Goal: Transaction & Acquisition: Purchase product/service

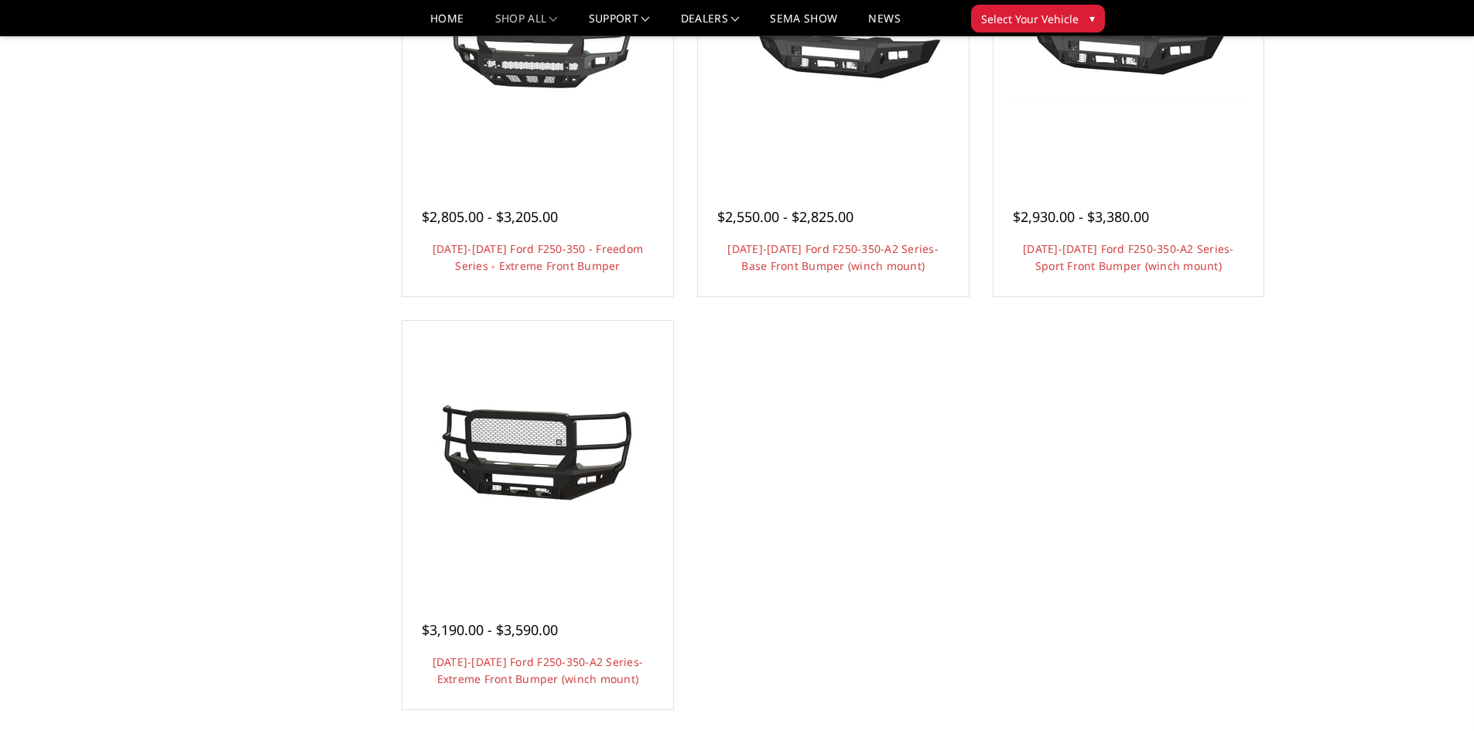
scroll to position [1238, 0]
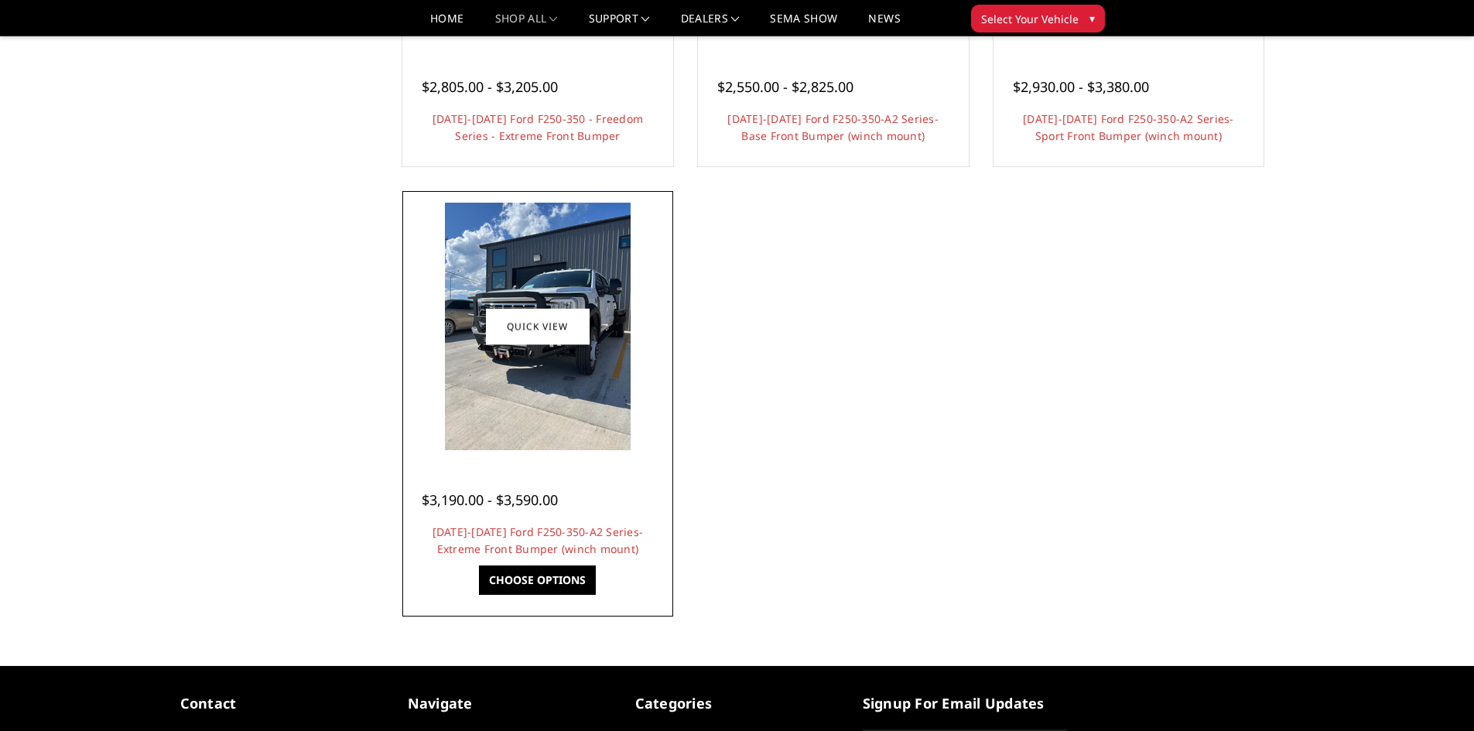
click at [540, 431] on img at bounding box center [538, 327] width 186 height 248
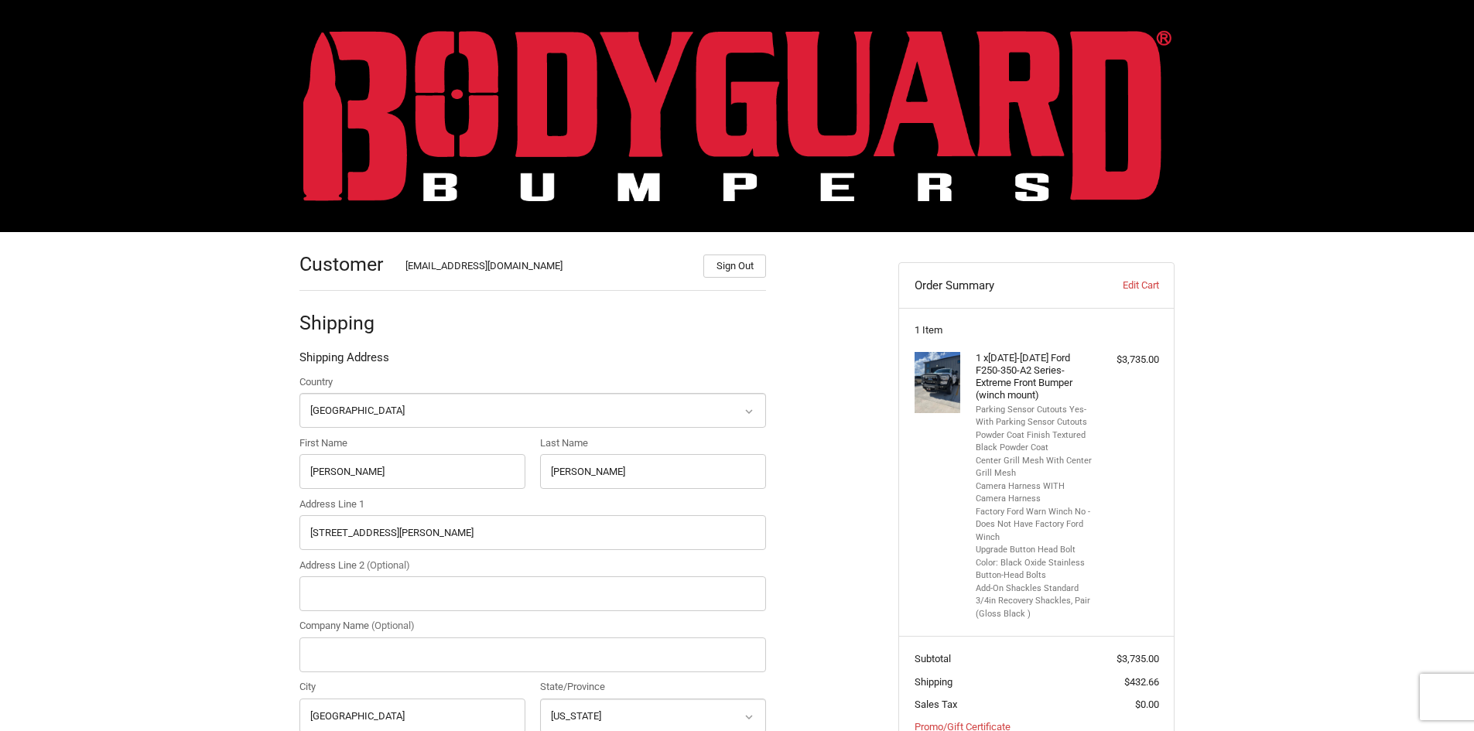
select select "US"
select select "VA"
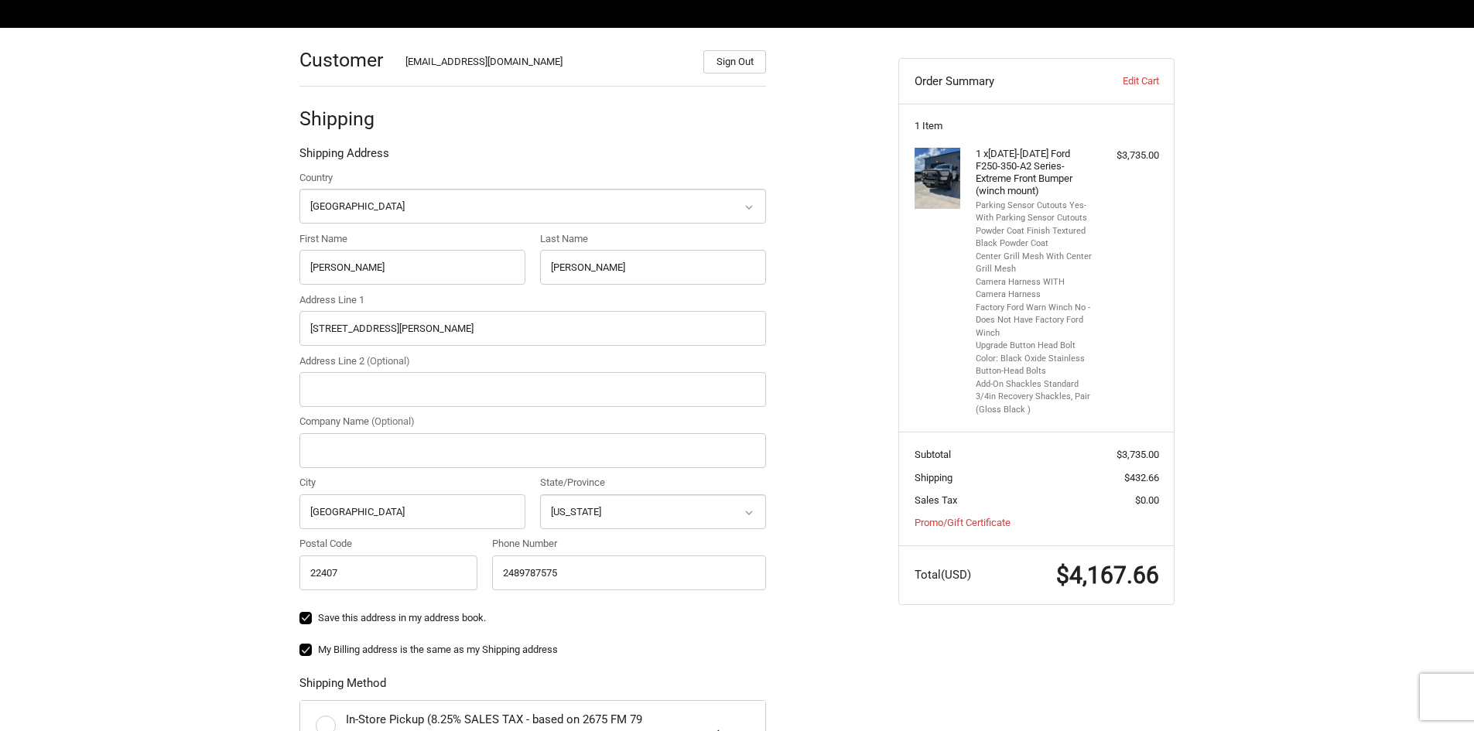
scroll to position [232, 0]
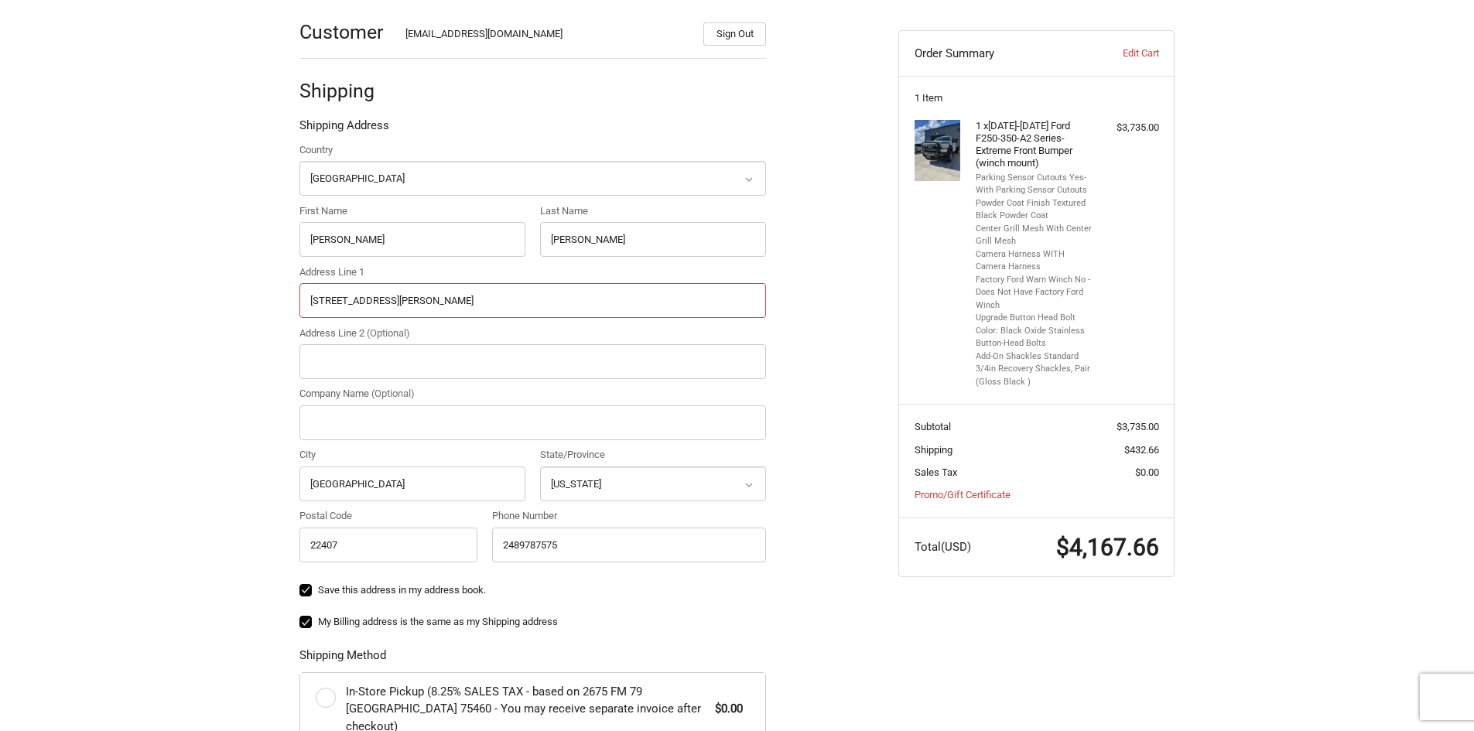
click at [422, 291] on input "11807 Gordon Road" at bounding box center [533, 300] width 467 height 35
type input "5717 Plank road"
click at [205, 464] on div "Customer kintelfom@gmail.com Sign Out Shipping Shipping Address Country Select …" at bounding box center [737, 536] width 1474 height 1072
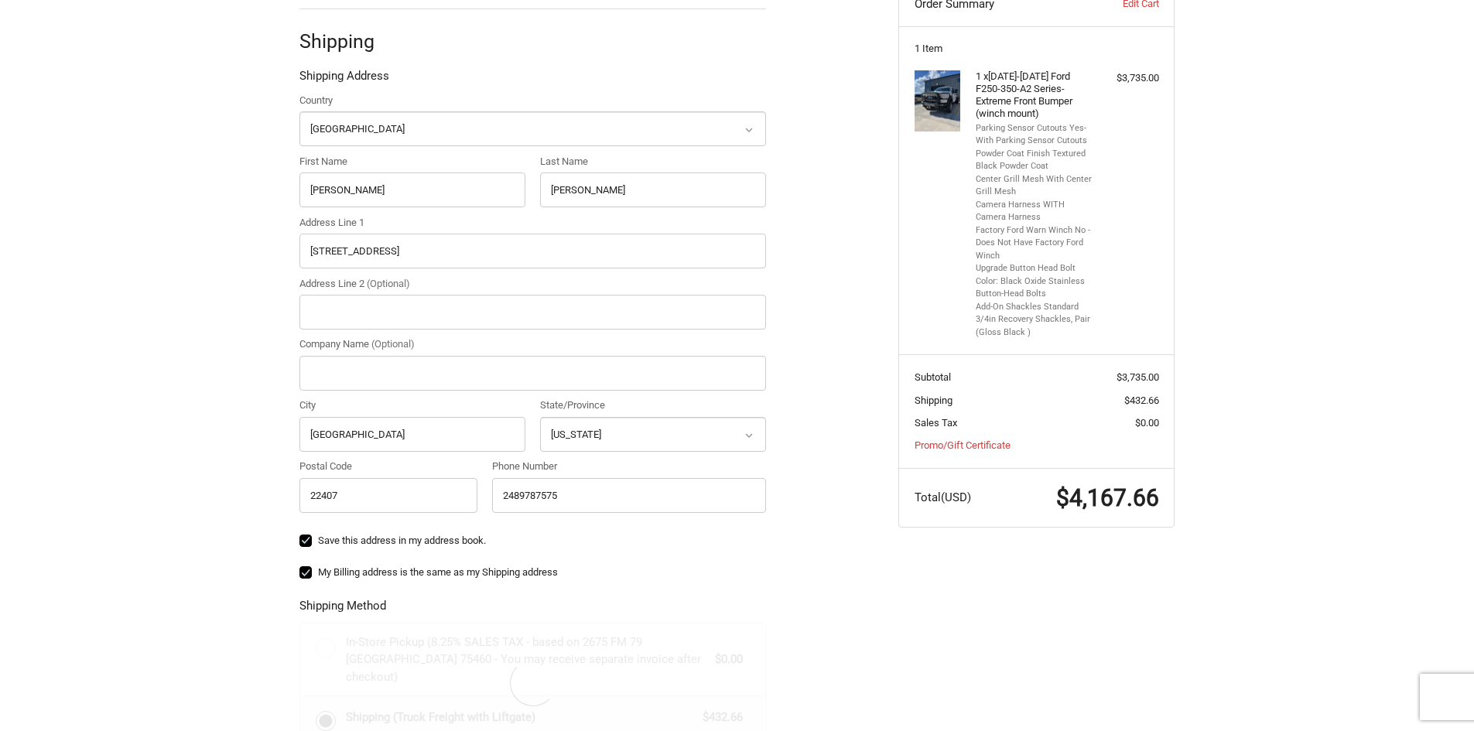
scroll to position [310, 0]
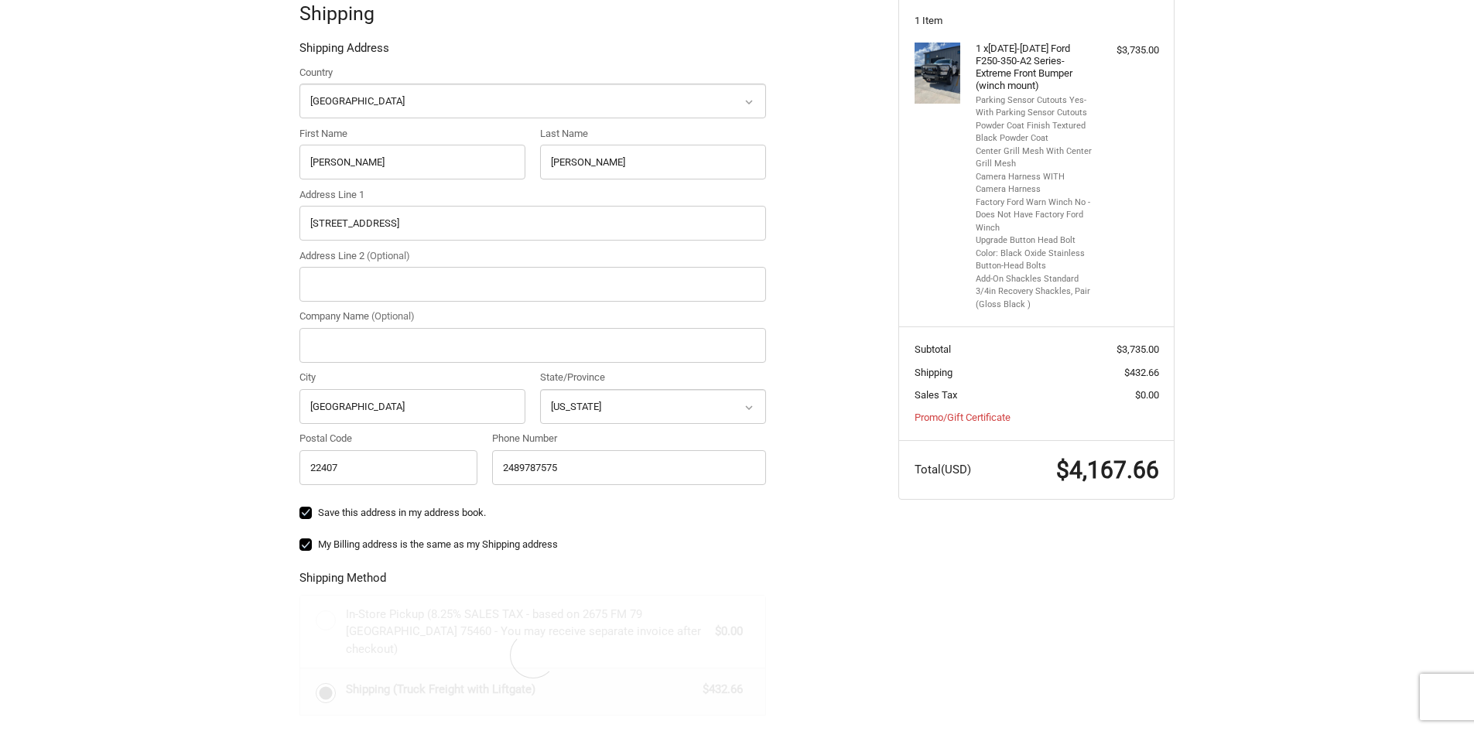
click at [307, 509] on label "Save this address in my address book." at bounding box center [533, 513] width 467 height 12
click at [300, 506] on input "Save this address in my address book." at bounding box center [300, 505] width 1 height 1
checkbox input "false"
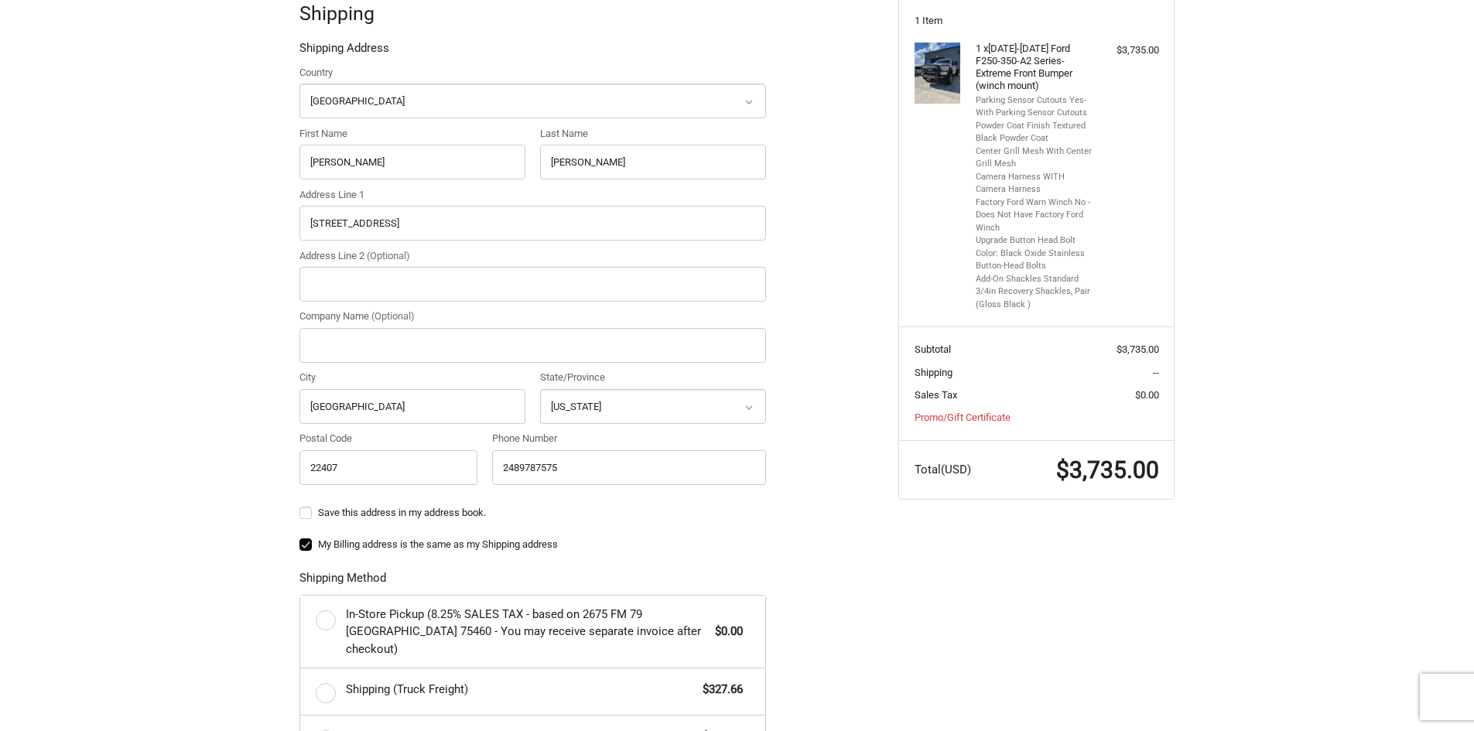
click at [303, 546] on label "My Billing address is the same as my Shipping address" at bounding box center [533, 545] width 467 height 12
click at [300, 538] on input "My Billing address is the same as my Shipping address" at bounding box center [300, 537] width 1 height 1
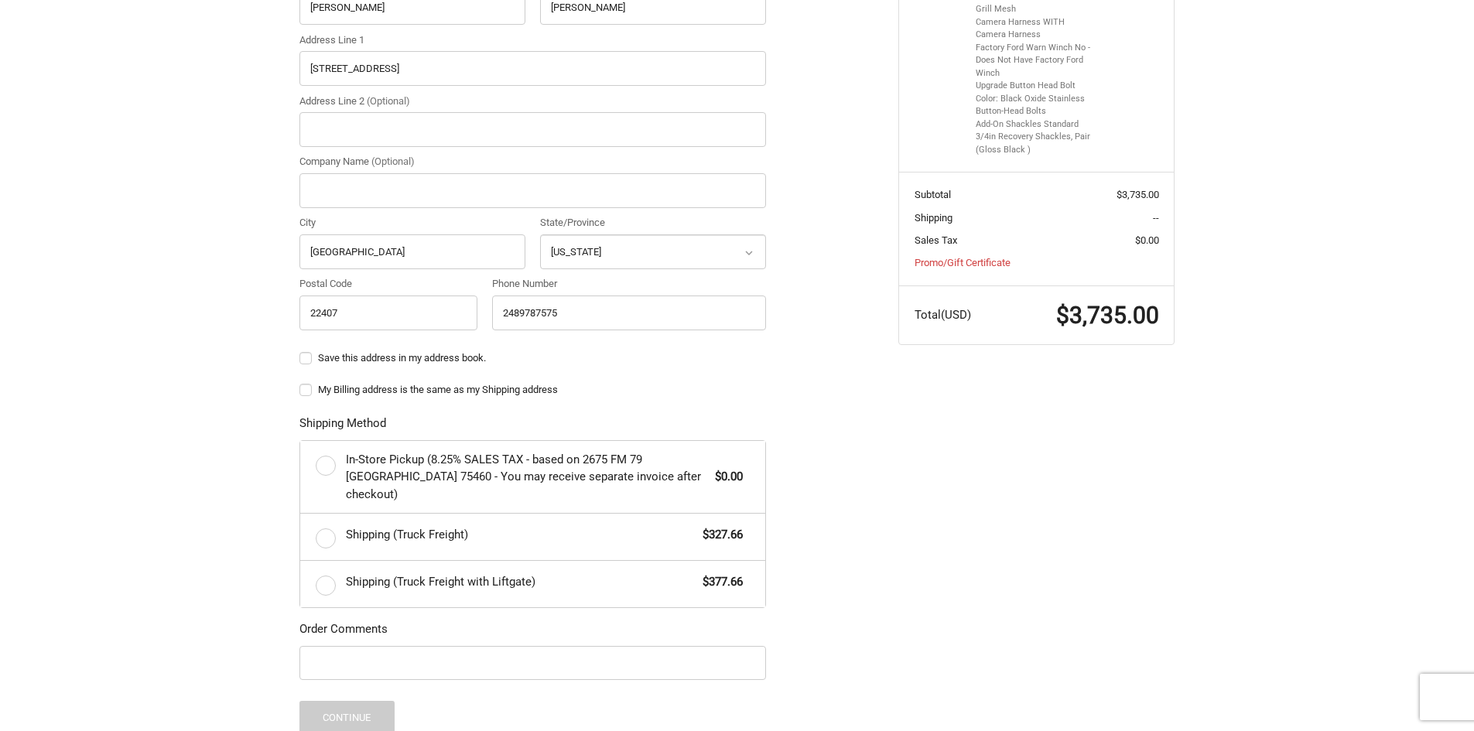
click at [307, 387] on label "My Billing address is the same as my Shipping address" at bounding box center [533, 390] width 467 height 12
click at [300, 383] on input "My Billing address is the same as my Shipping address" at bounding box center [300, 382] width 1 height 1
checkbox input "true"
click at [307, 361] on label "Save this address in my address book." at bounding box center [533, 358] width 467 height 12
click at [300, 351] on input "Save this address in my address book." at bounding box center [300, 351] width 1 height 1
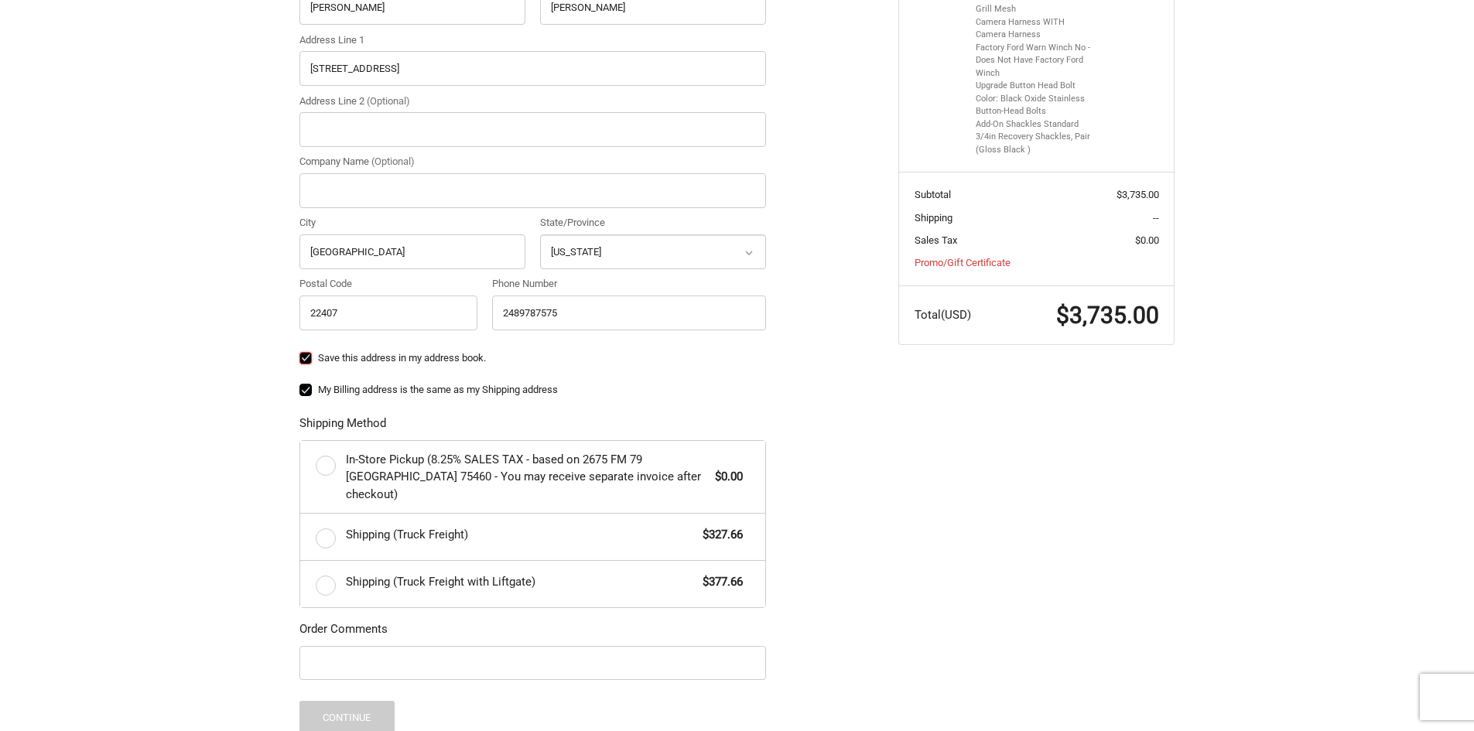
checkbox input "true"
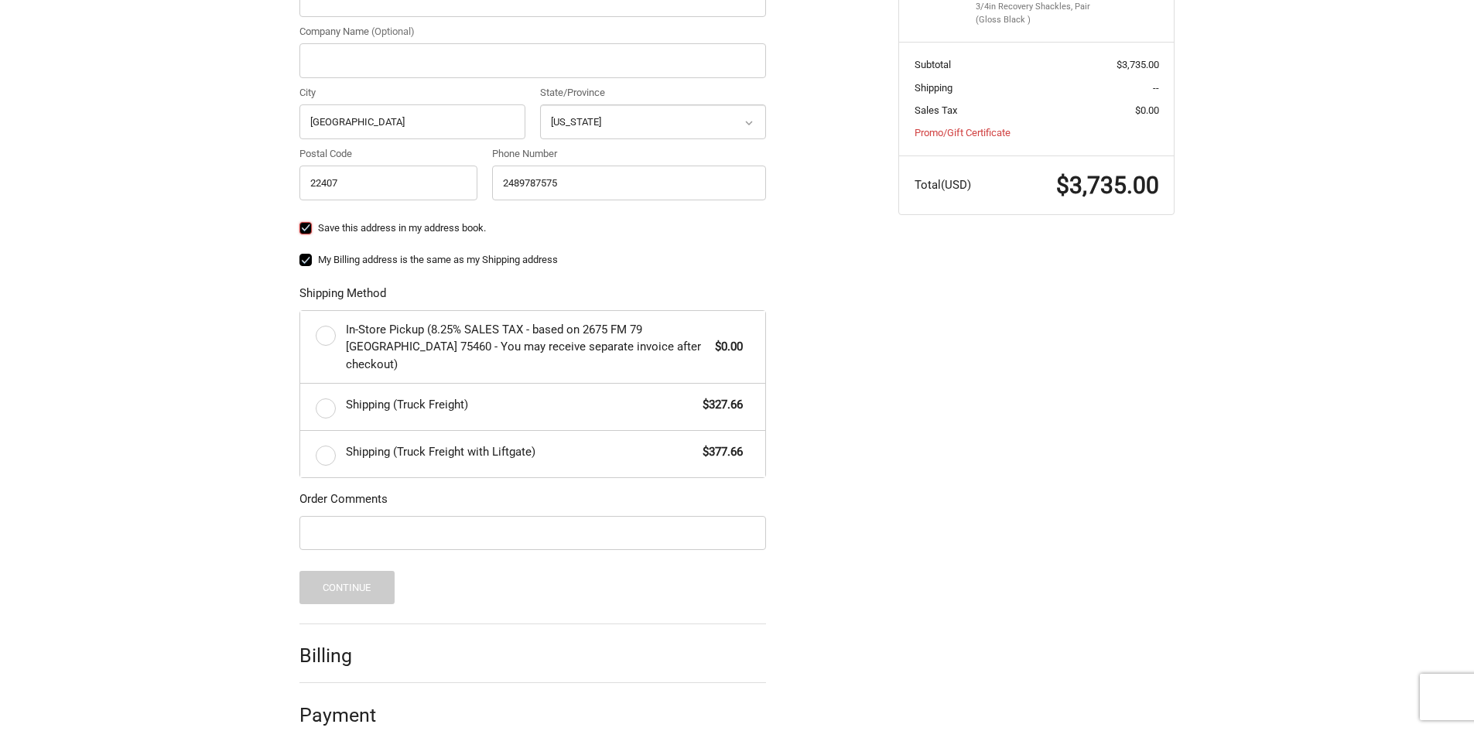
scroll to position [602, 0]
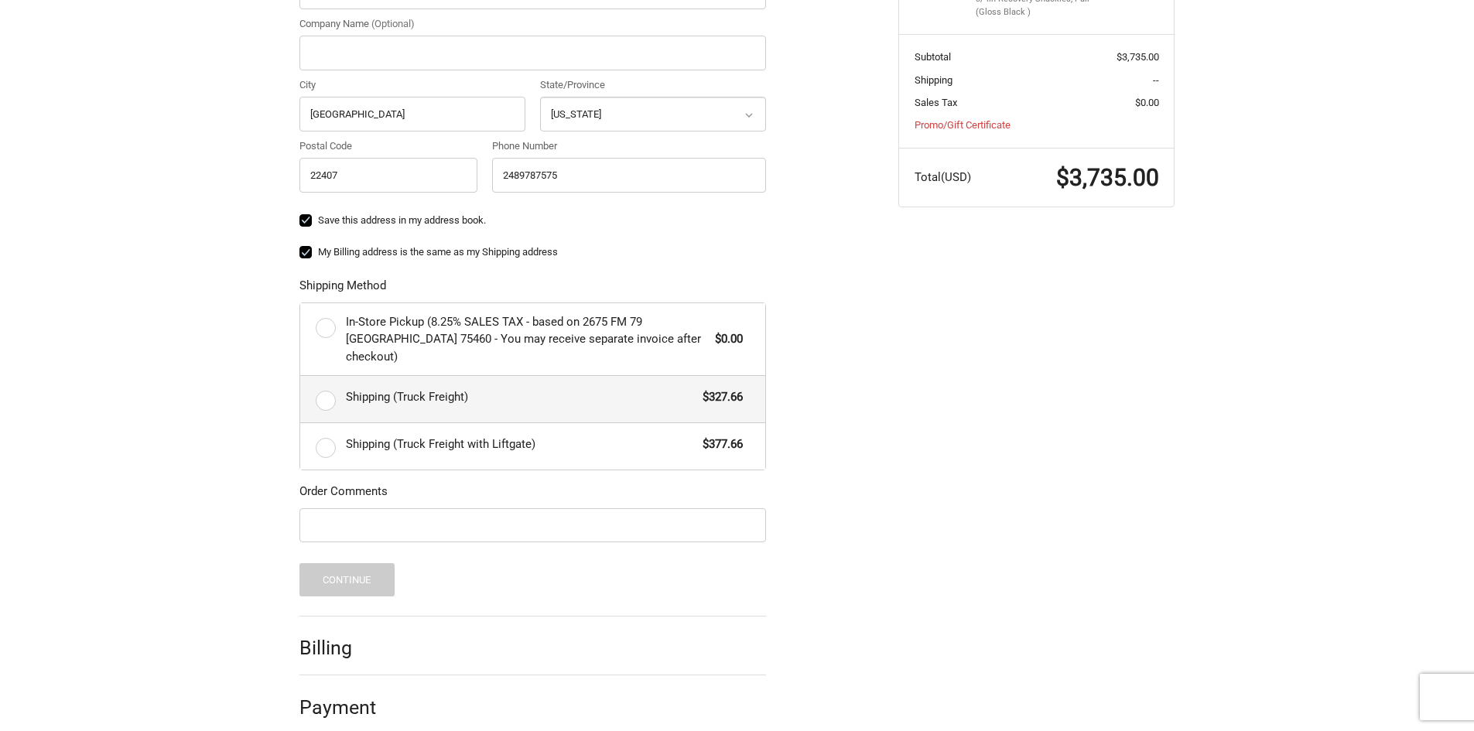
click at [327, 383] on label "Shipping (Truck Freight) $327.66" at bounding box center [532, 399] width 465 height 46
click at [301, 377] on input "Shipping (Truck Freight) $327.66" at bounding box center [300, 376] width 1 height 1
radio input "true"
click at [304, 253] on label "My Billing address is the same as my Shipping address" at bounding box center [533, 252] width 467 height 12
click at [300, 245] on input "My Billing address is the same as my Shipping address" at bounding box center [300, 245] width 1 height 1
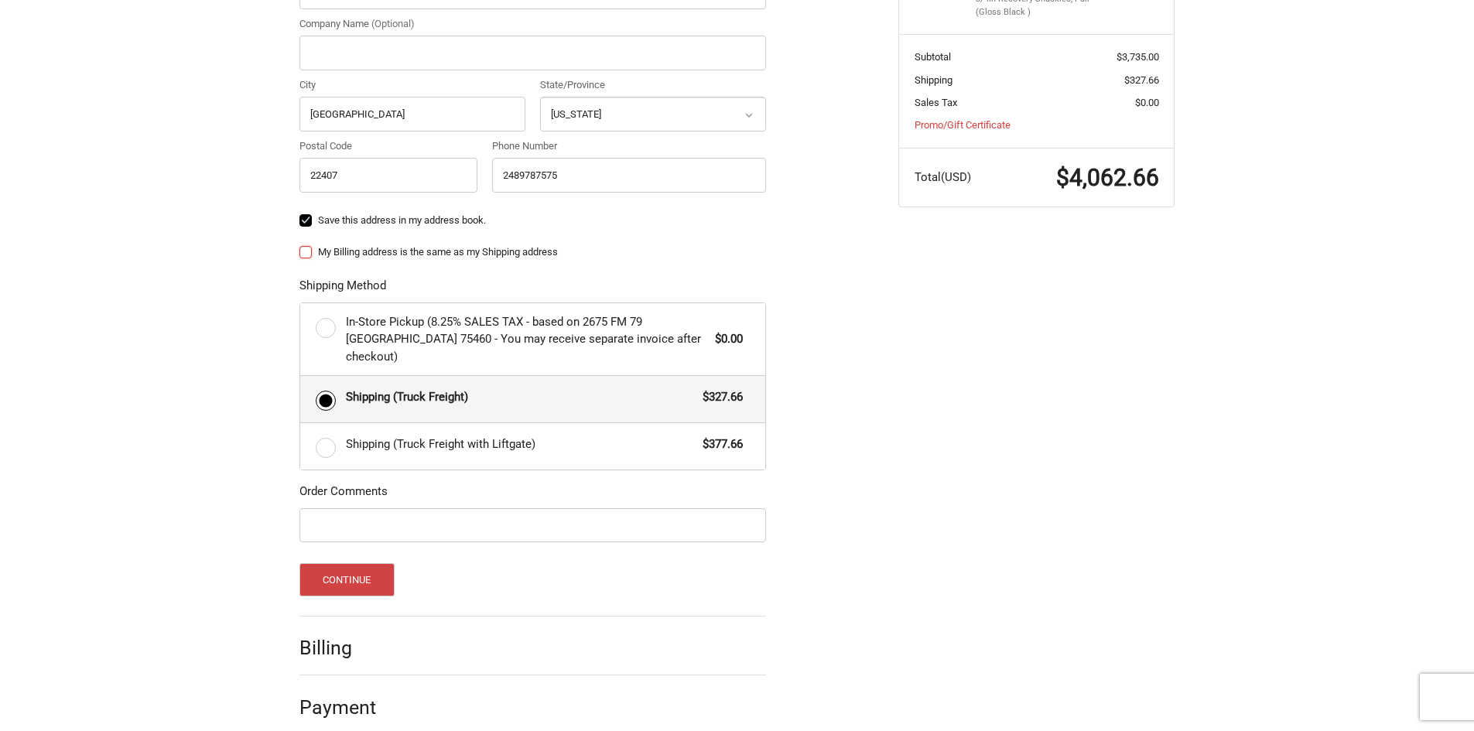
checkbox input "false"
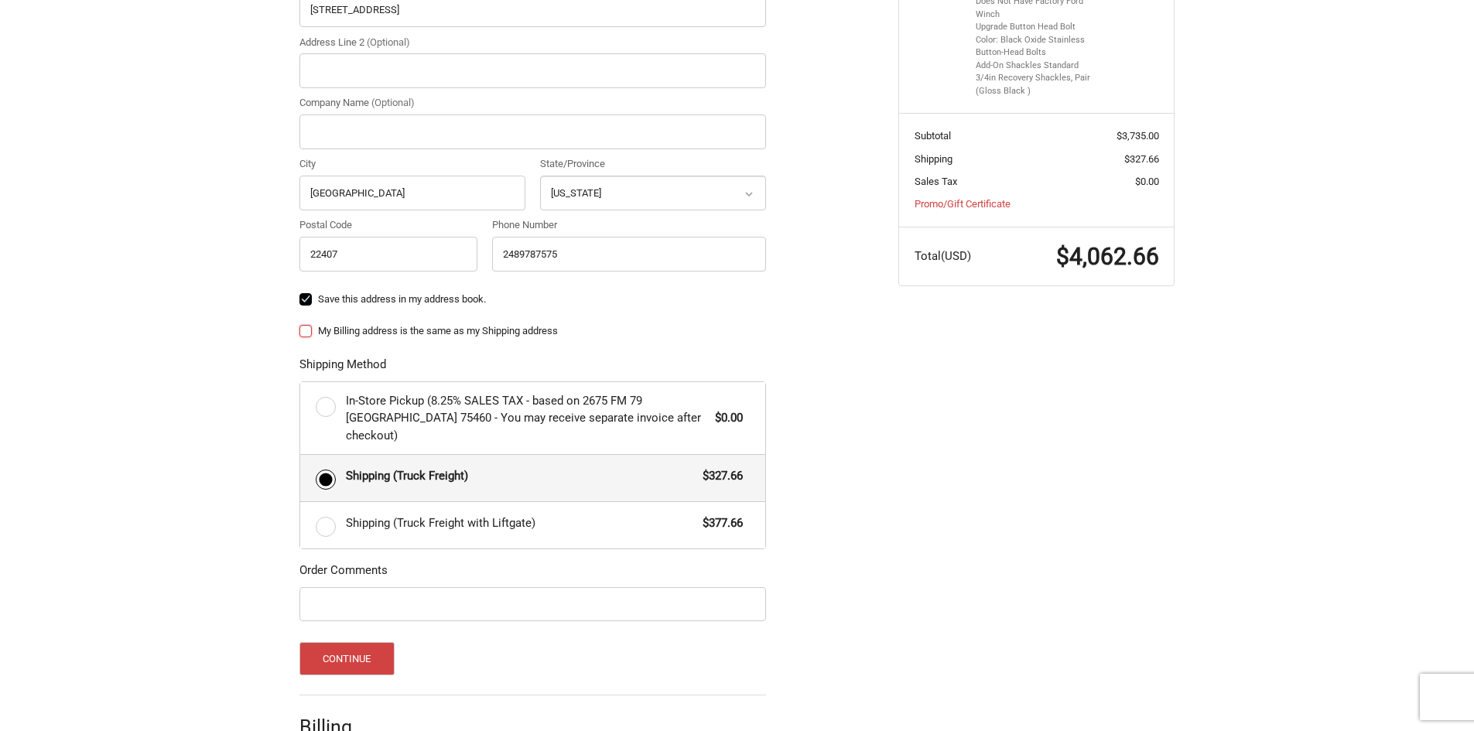
scroll to position [447, 0]
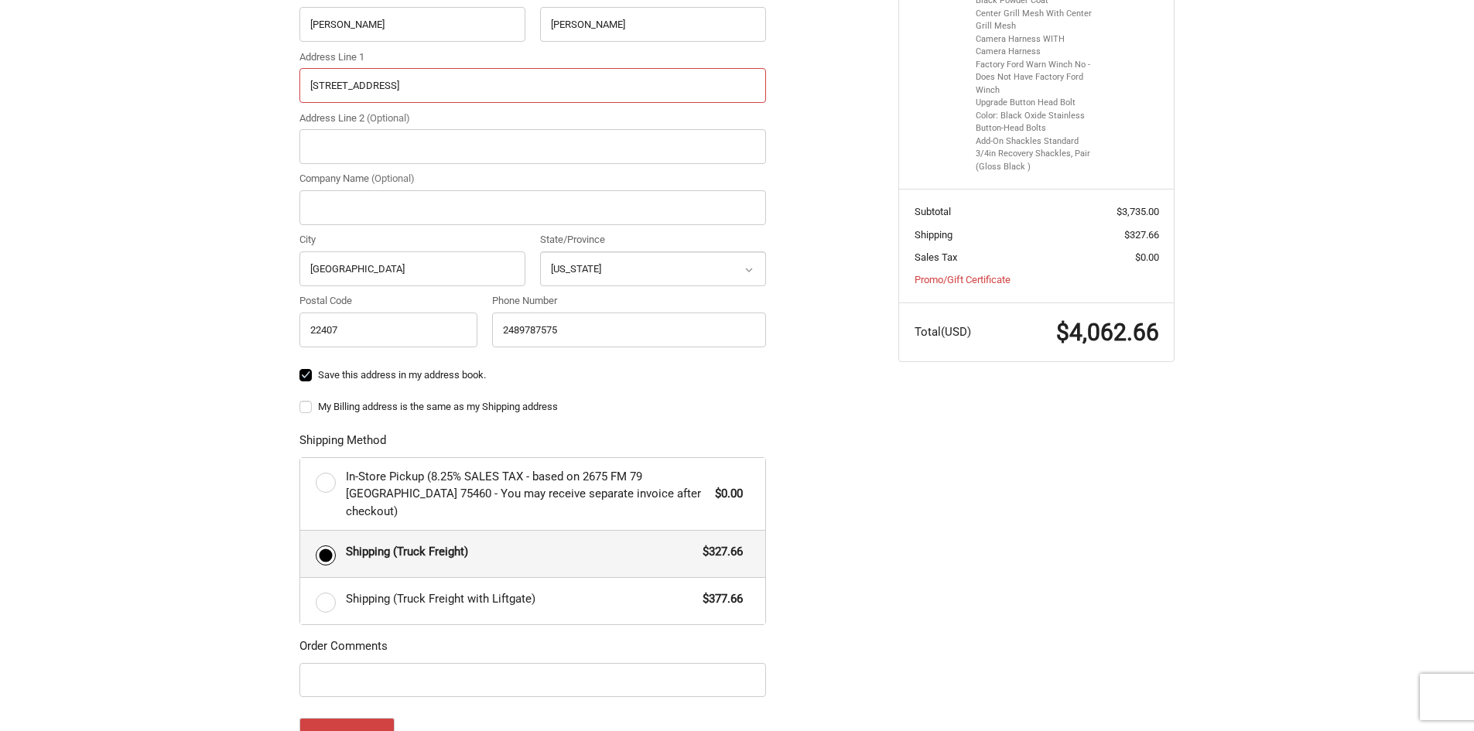
drag, startPoint x: 410, startPoint y: 90, endPoint x: 0, endPoint y: 96, distance: 410.3
click at [0, 96] on div "Customer kintelfom@gmail.com Sign Out Shipping Shipping Address Country Select …" at bounding box center [737, 344] width 1474 height 1119
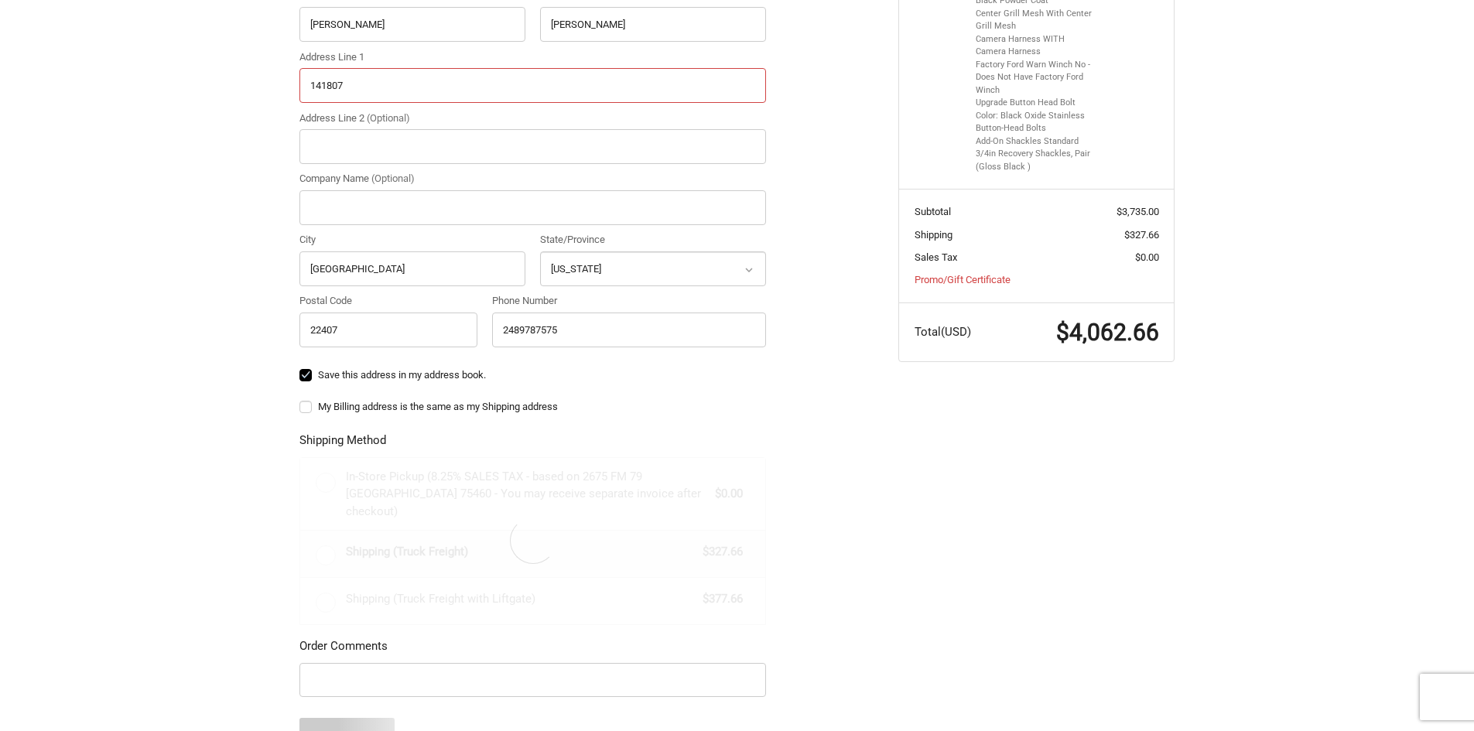
drag, startPoint x: 372, startPoint y: 91, endPoint x: 214, endPoint y: 80, distance: 158.3
click at [214, 80] on div "Customer kintelfom@gmail.com Sign Out Shipping Shipping Address Country Select …" at bounding box center [737, 344] width 1474 height 1119
type input "11807 Gordon Road"
click at [196, 444] on div "Customer kintelfom@gmail.com Sign Out Shipping Shipping Address Country Select …" at bounding box center [737, 321] width 1474 height 1072
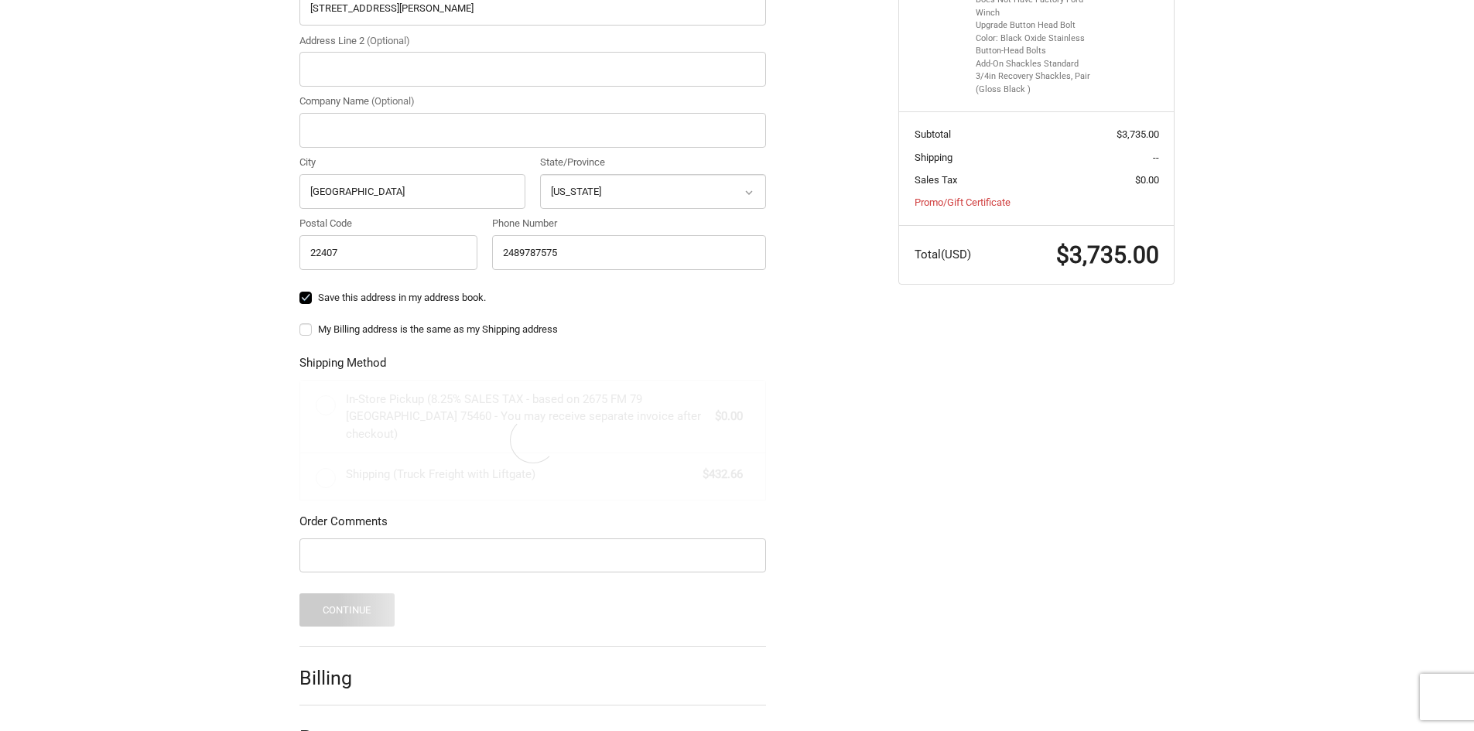
click at [309, 334] on label "My Billing address is the same as my Shipping address" at bounding box center [533, 330] width 467 height 12
click at [300, 323] on input "My Billing address is the same as my Shipping address" at bounding box center [300, 322] width 1 height 1
checkbox input "true"
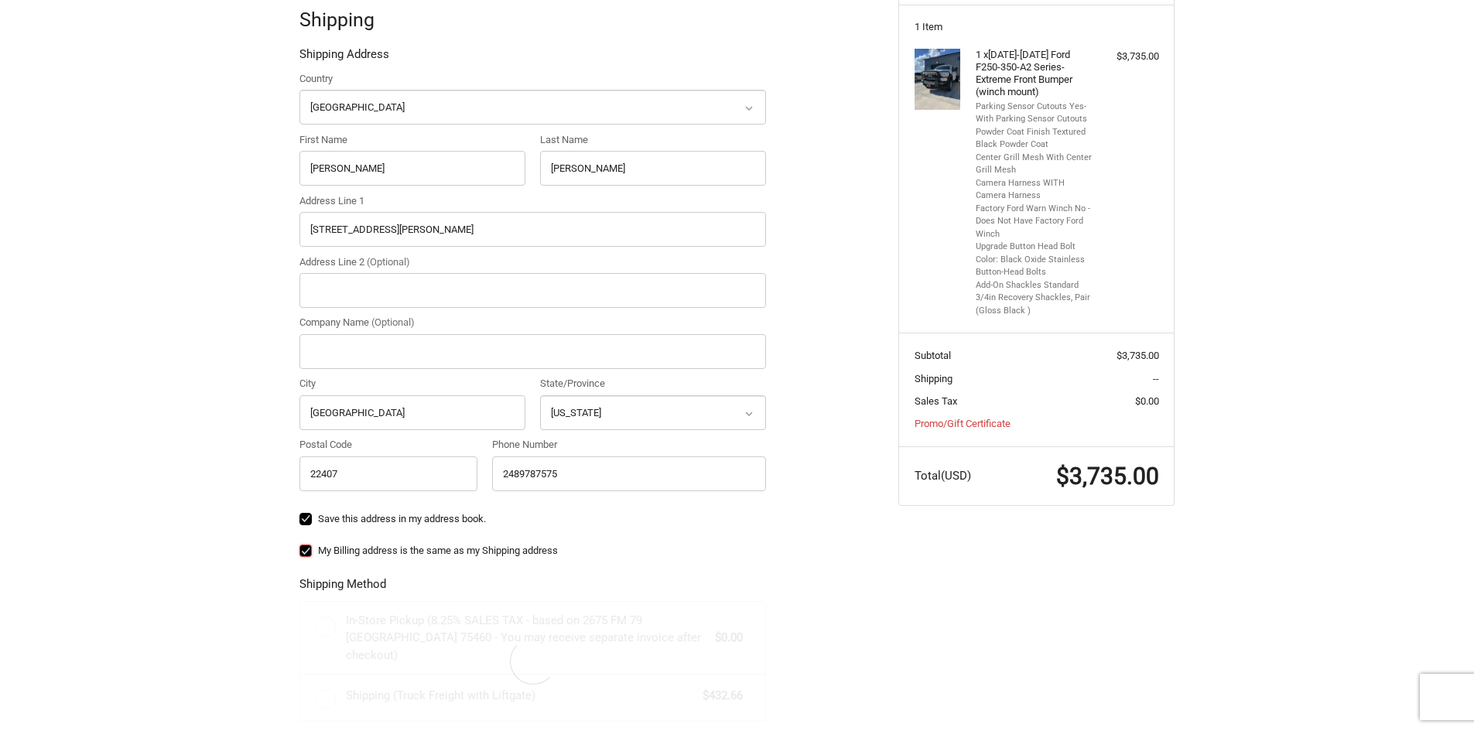
scroll to position [215, 0]
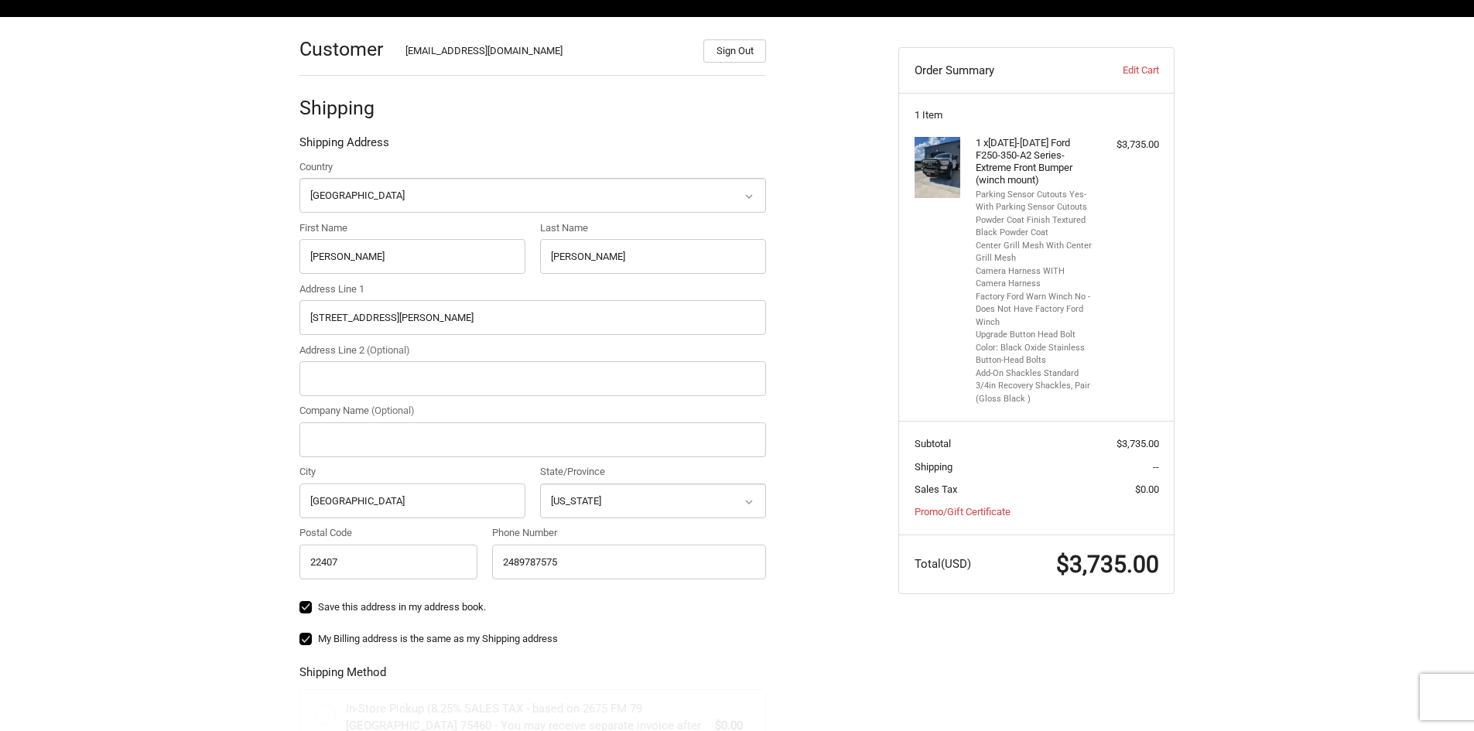
click at [421, 459] on div "Country Select a country Afghanistan Åland Islands Albania Algeria American Sam…" at bounding box center [533, 373] width 482 height 428
click at [426, 436] on input "Company Name (Optional)" at bounding box center [533, 440] width 467 height 35
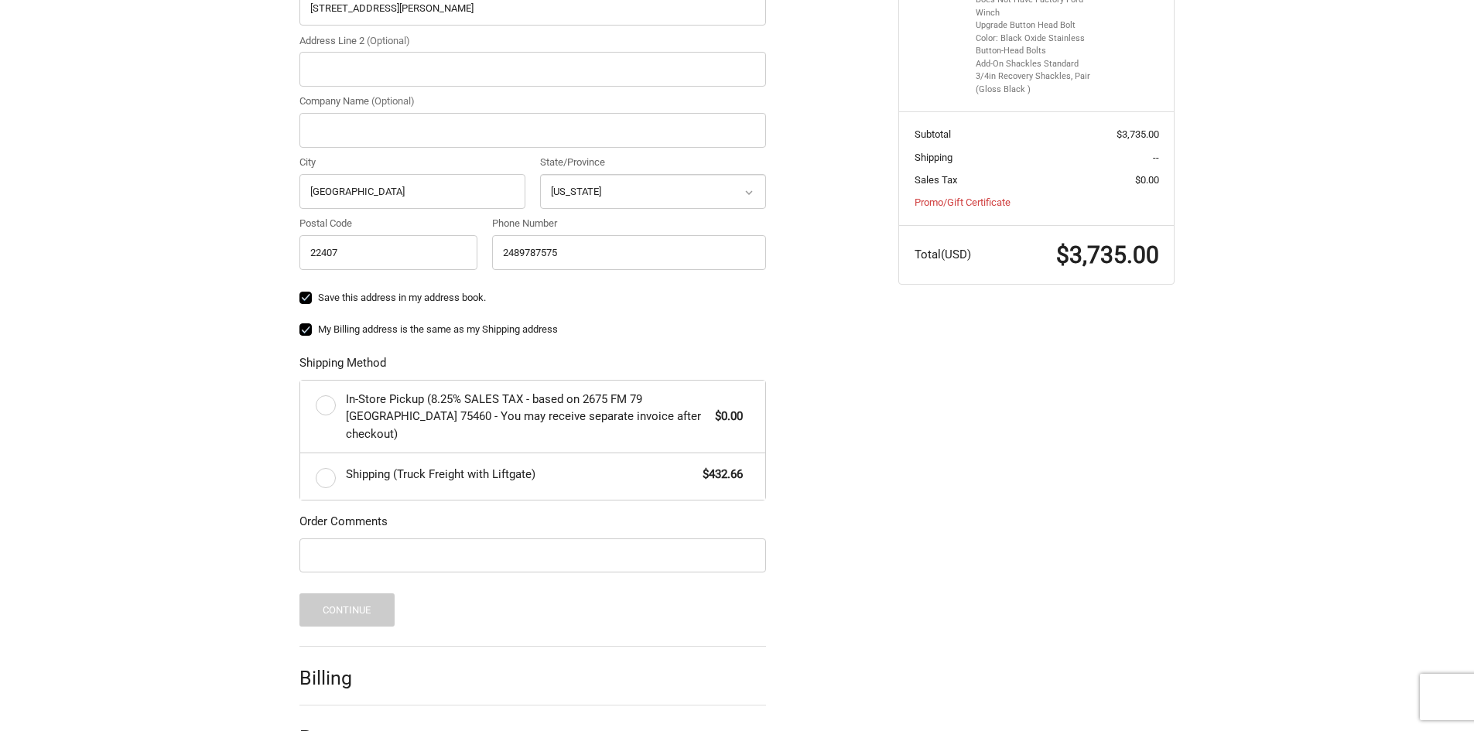
scroll to position [447, 0]
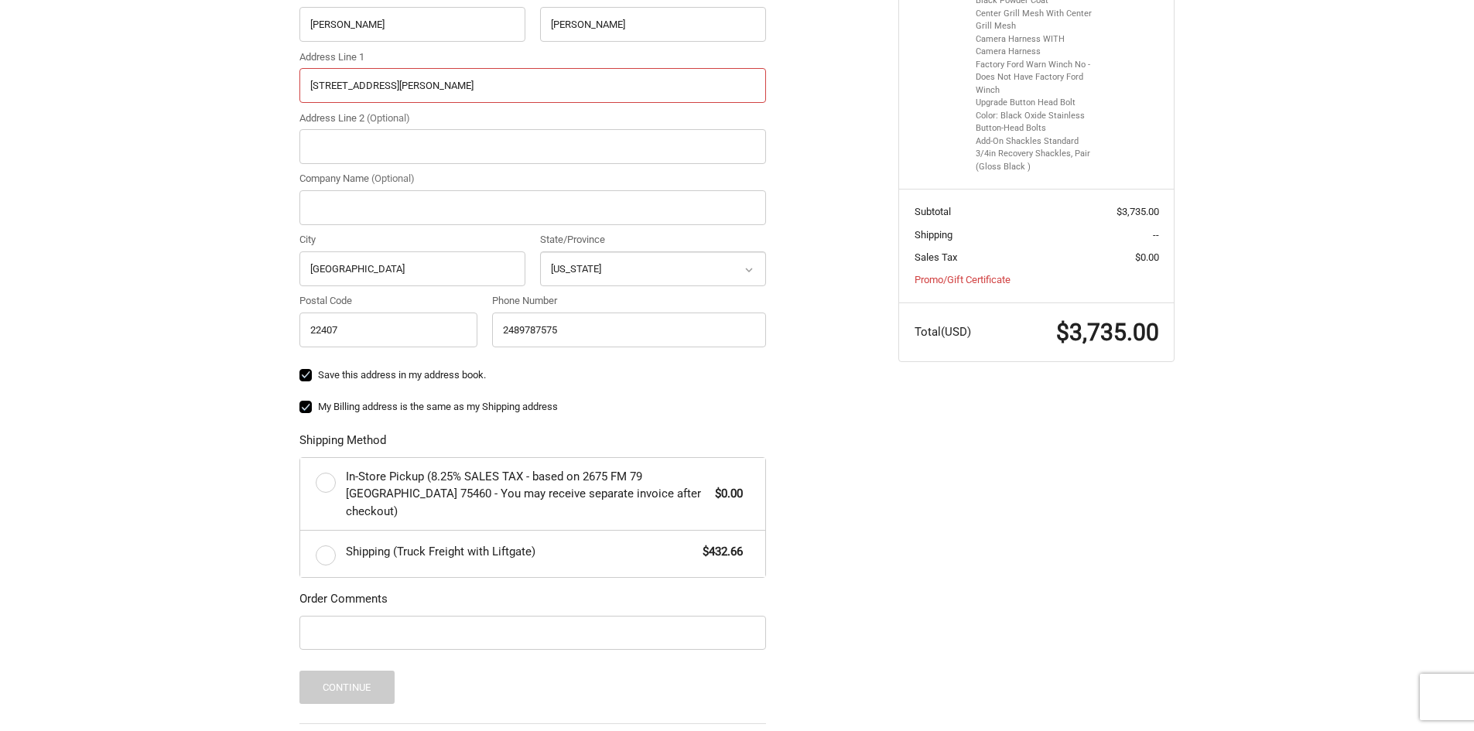
click at [432, 84] on input "11807 Gordon Road" at bounding box center [533, 85] width 467 height 35
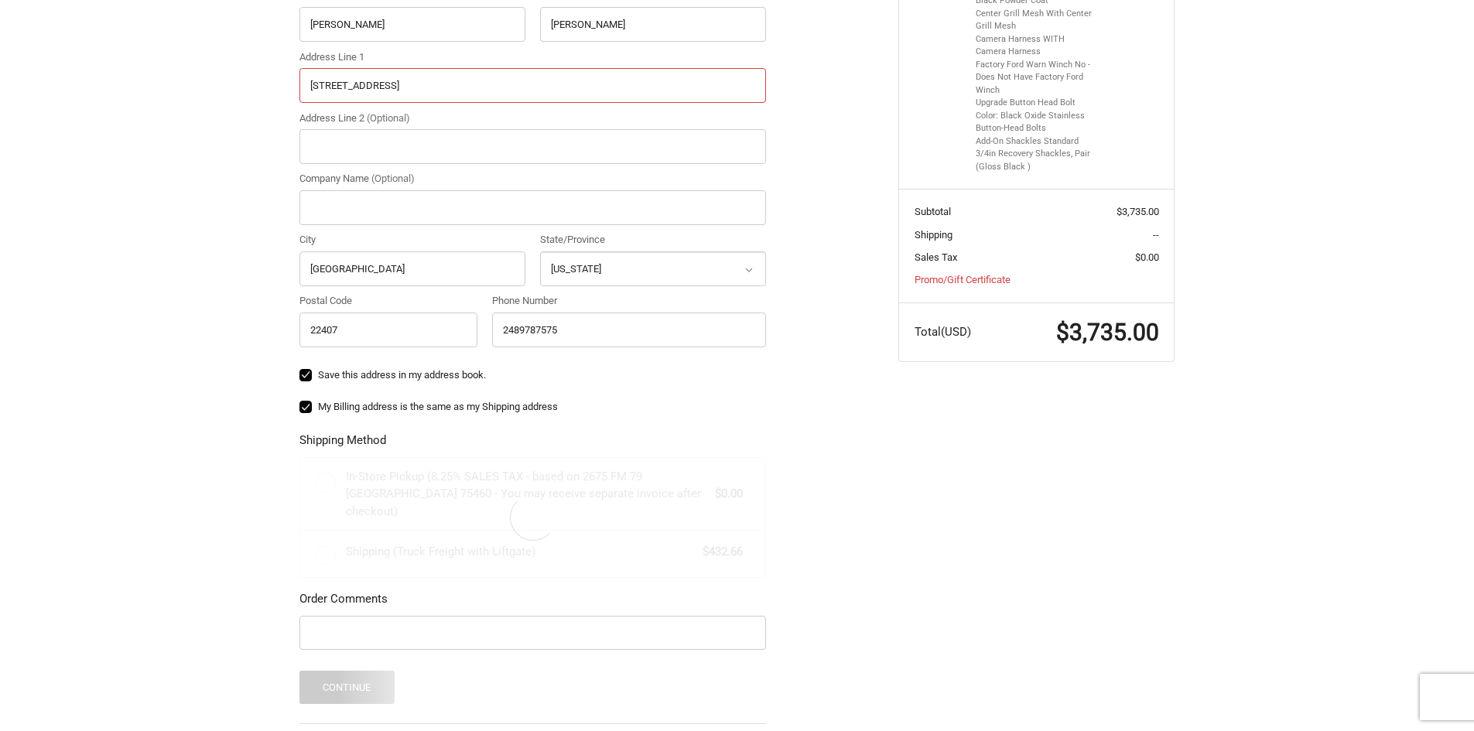
type input "5717 plank road"
click at [304, 371] on label "Save this address in my address book." at bounding box center [533, 375] width 467 height 12
click at [300, 368] on input "Save this address in my address book." at bounding box center [300, 368] width 1 height 1
checkbox input "false"
click at [306, 410] on label "My Billing address is the same as my Shipping address" at bounding box center [533, 407] width 467 height 12
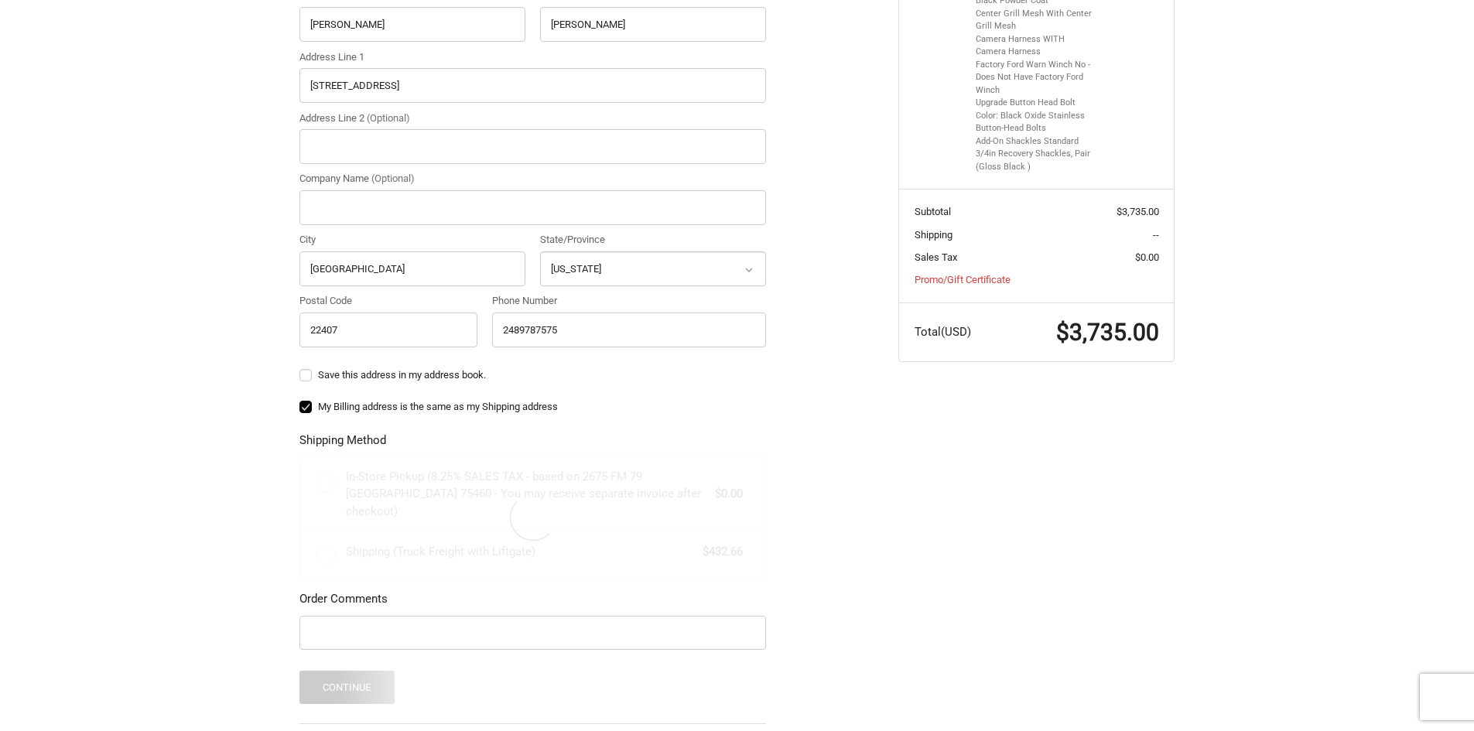
click at [300, 400] on input "My Billing address is the same as my Shipping address" at bounding box center [300, 399] width 1 height 1
checkbox input "false"
click at [166, 365] on div "Customer kintelfom@gmail.com Sign Out Shipping Shipping Address Country Select …" at bounding box center [737, 321] width 1474 height 1072
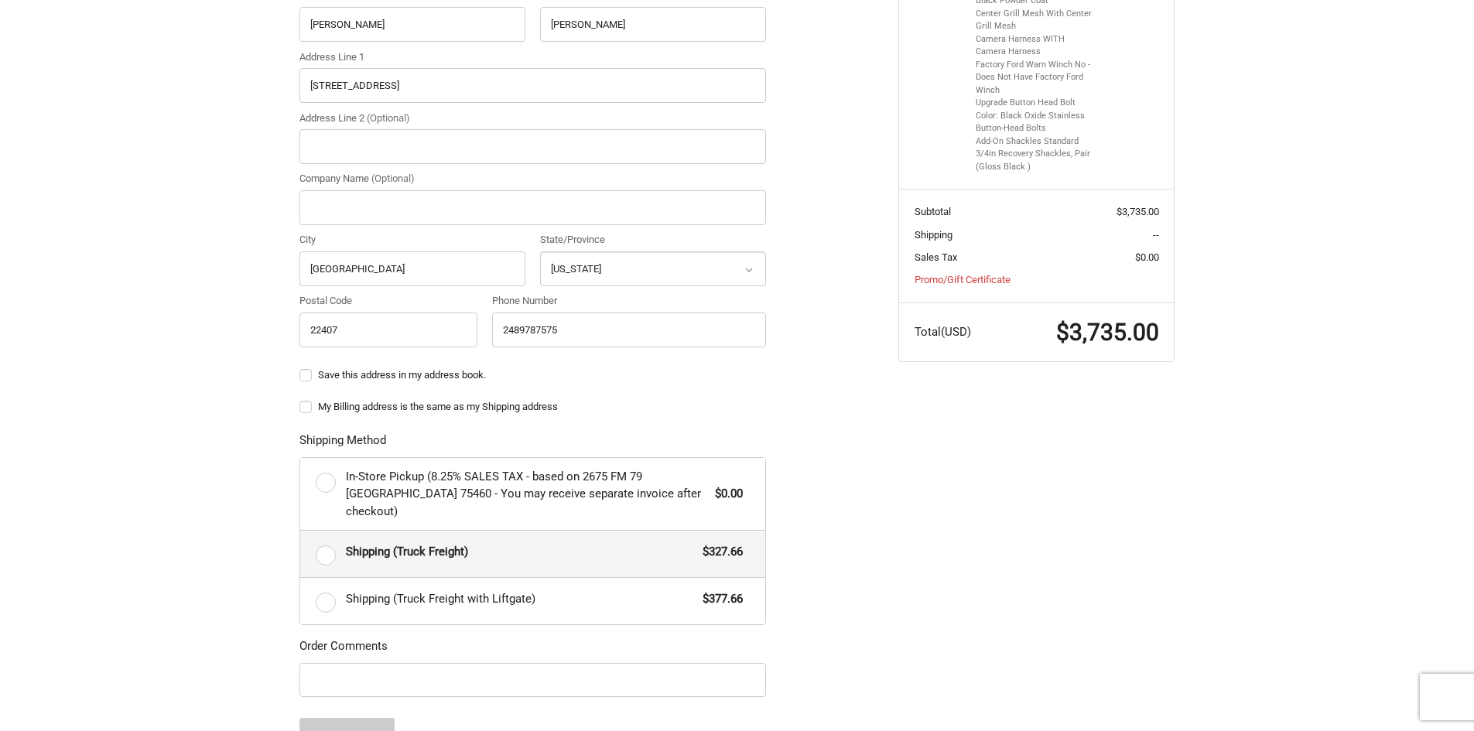
click at [327, 535] on label "Shipping (Truck Freight) $327.66" at bounding box center [532, 554] width 465 height 46
click at [301, 532] on input "Shipping (Truck Freight) $327.66" at bounding box center [300, 531] width 1 height 1
radio input "true"
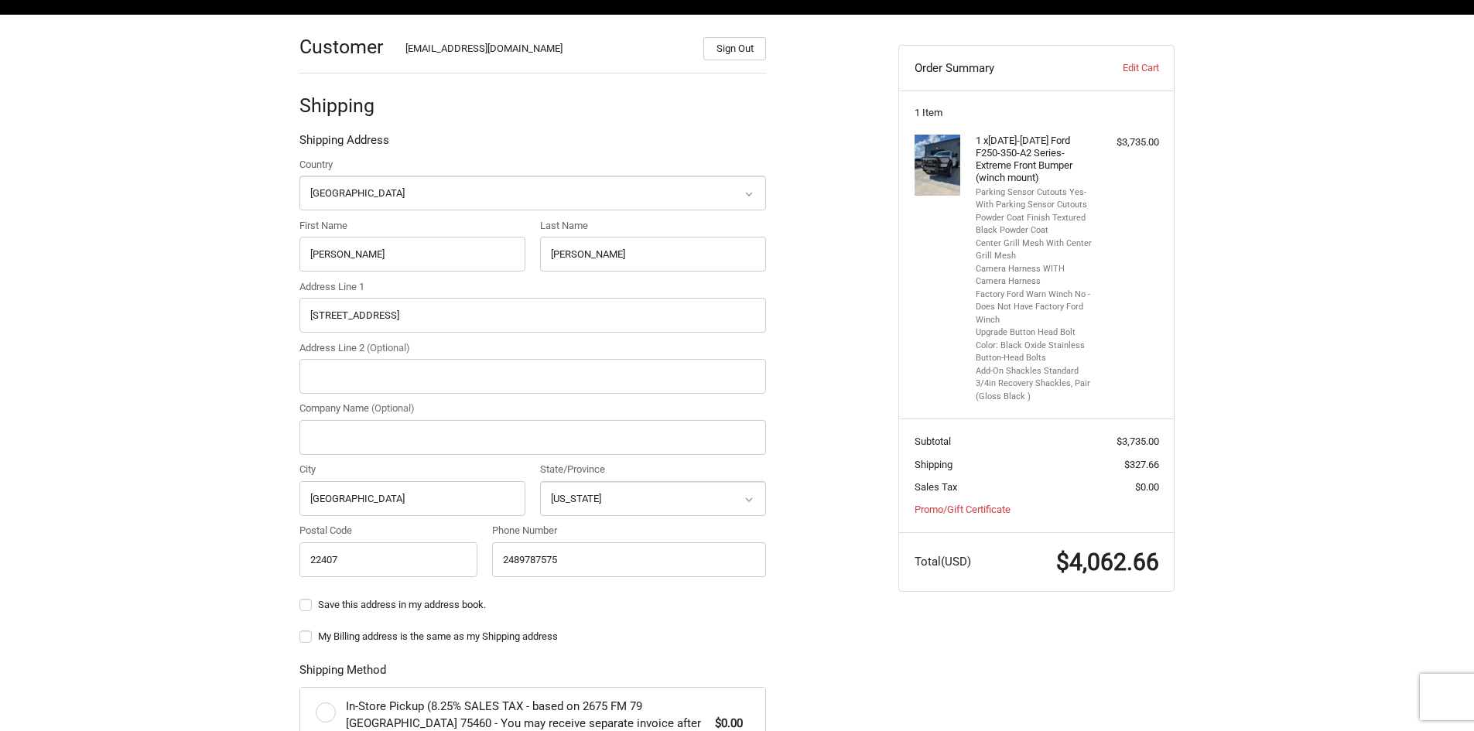
scroll to position [215, 0]
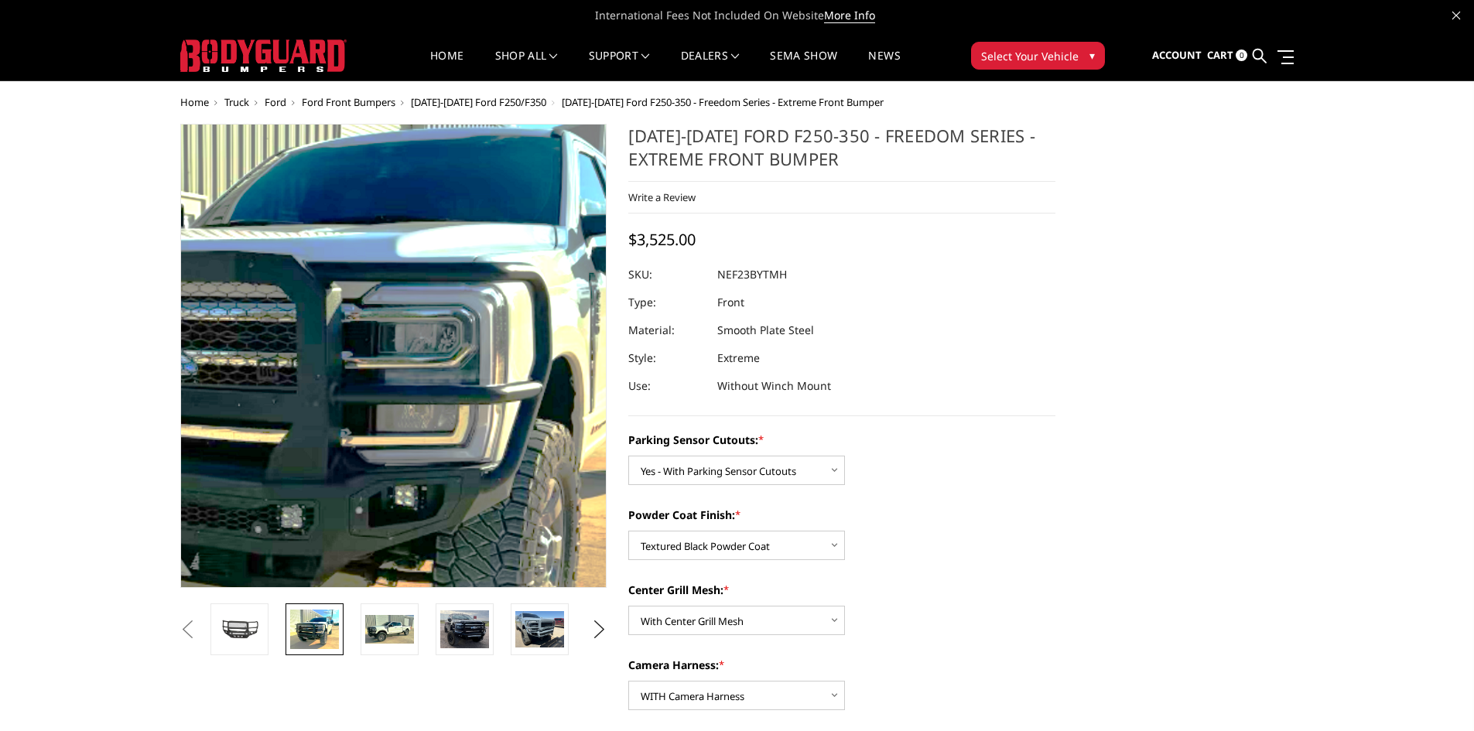
select select "2583"
select select "2585"
select select "2586"
select select "2588"
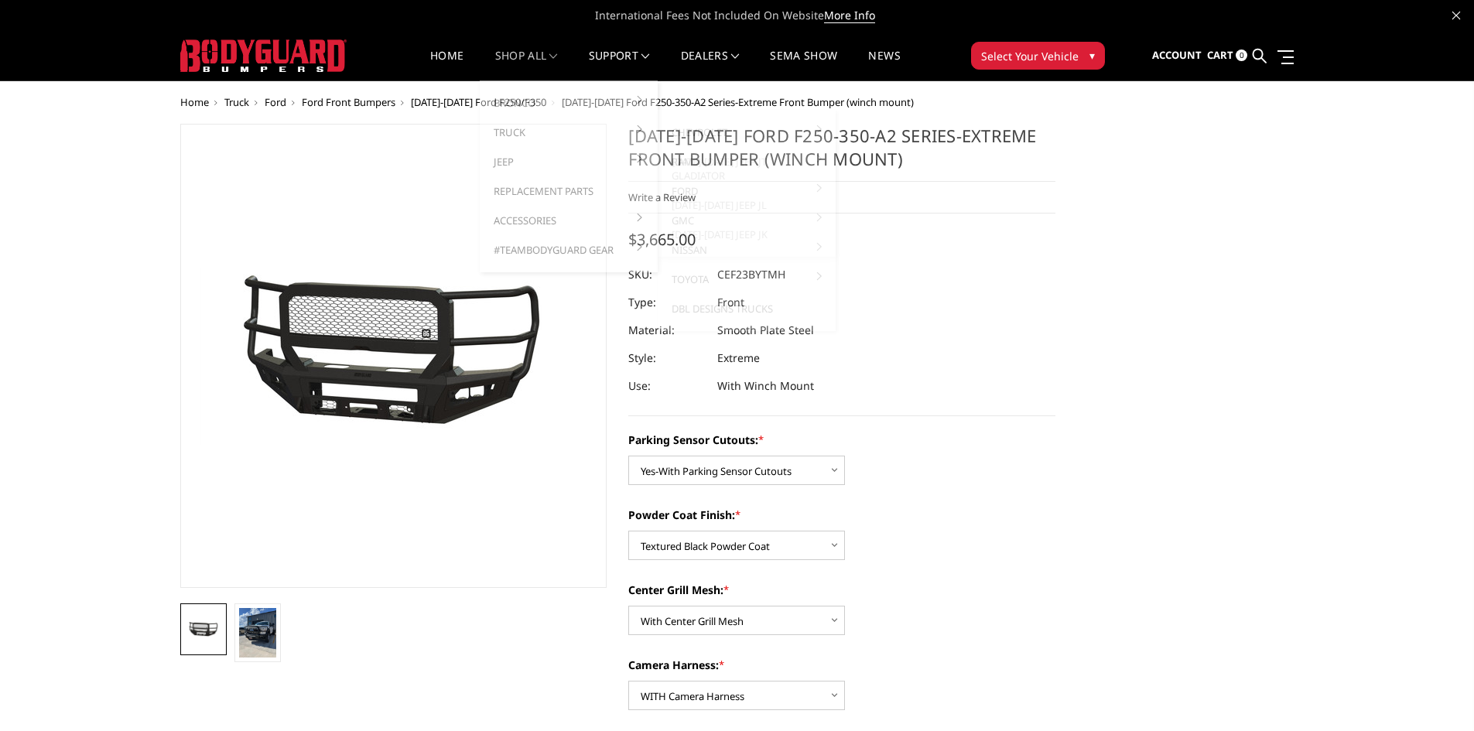
select select "2421"
select select "2423"
select select "2424"
select select "2426"
click at [252, 626] on img at bounding box center [257, 633] width 37 height 50
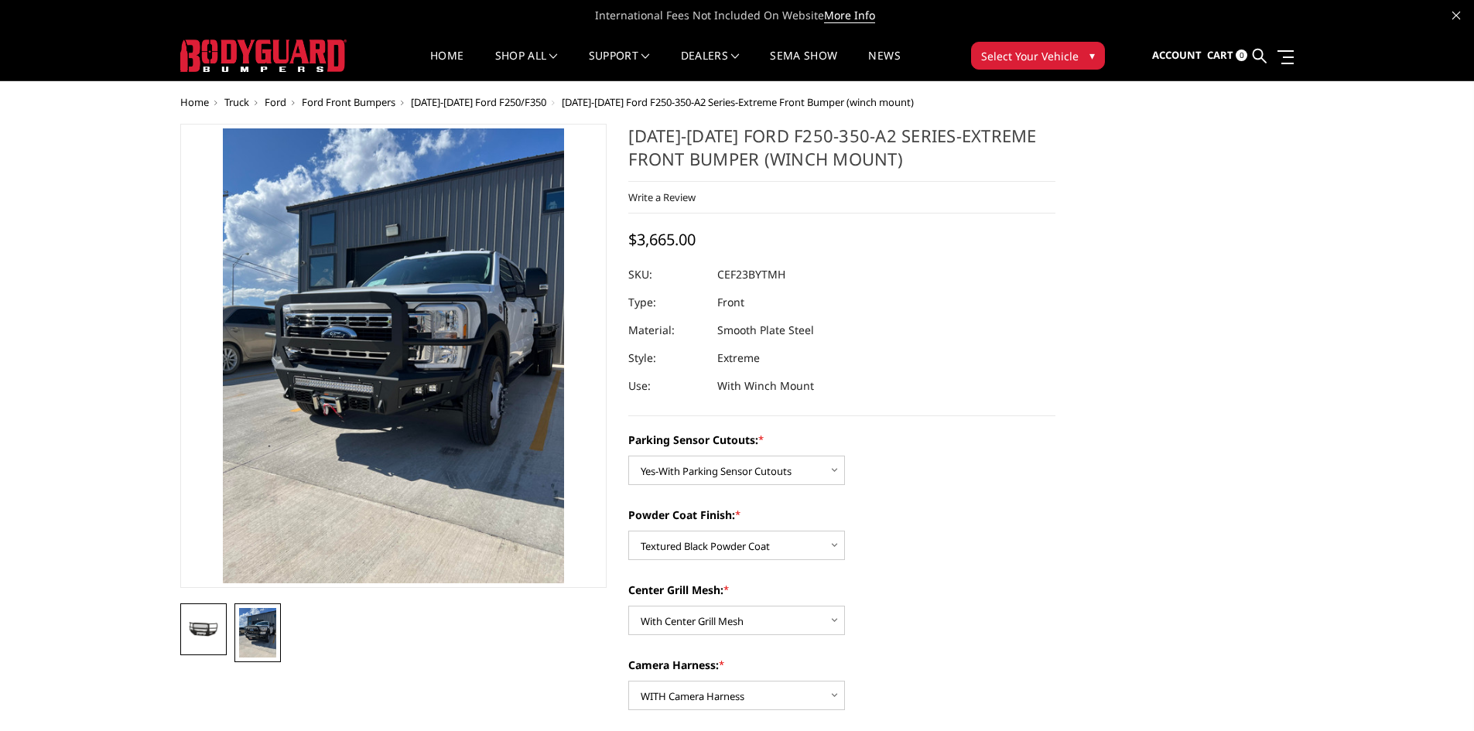
click at [218, 633] on img at bounding box center [203, 630] width 37 height 17
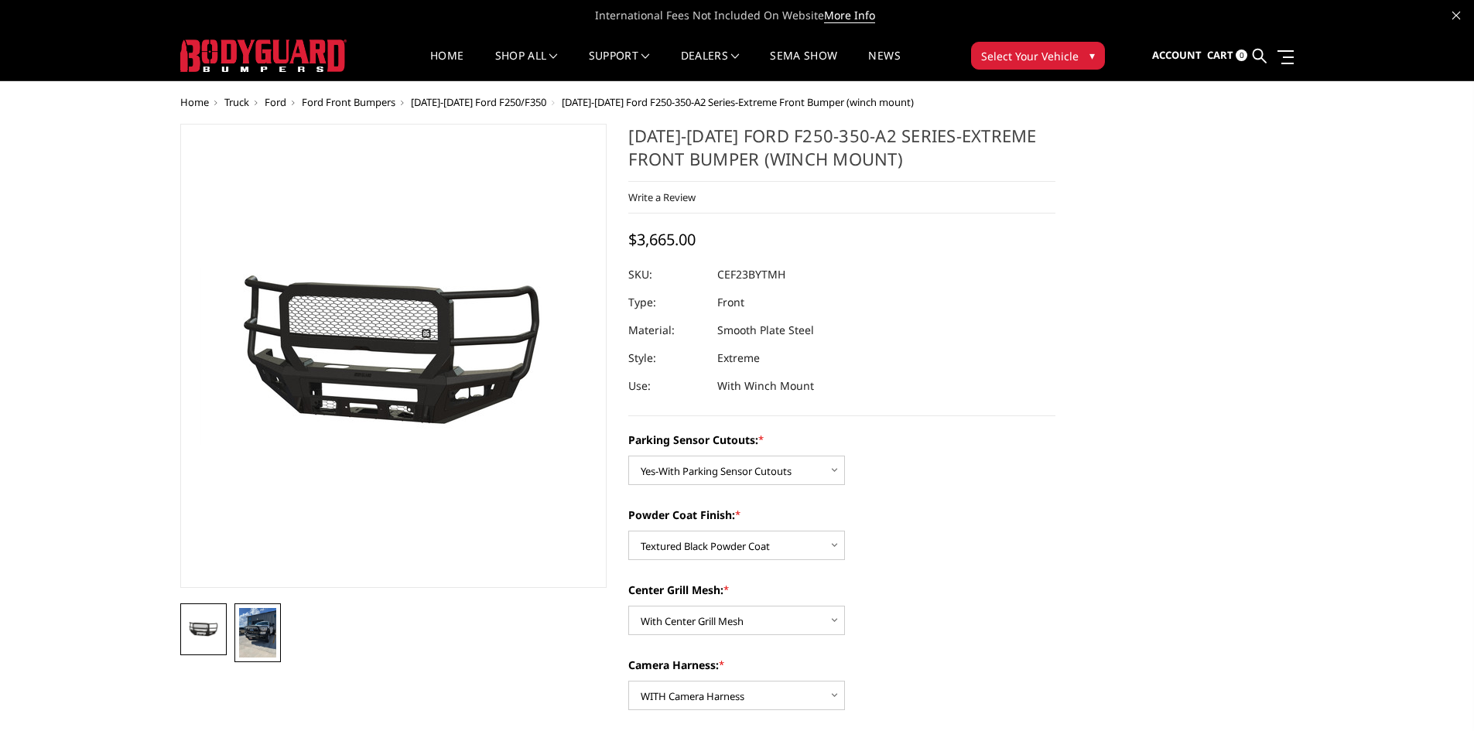
click at [276, 634] on link at bounding box center [258, 633] width 46 height 59
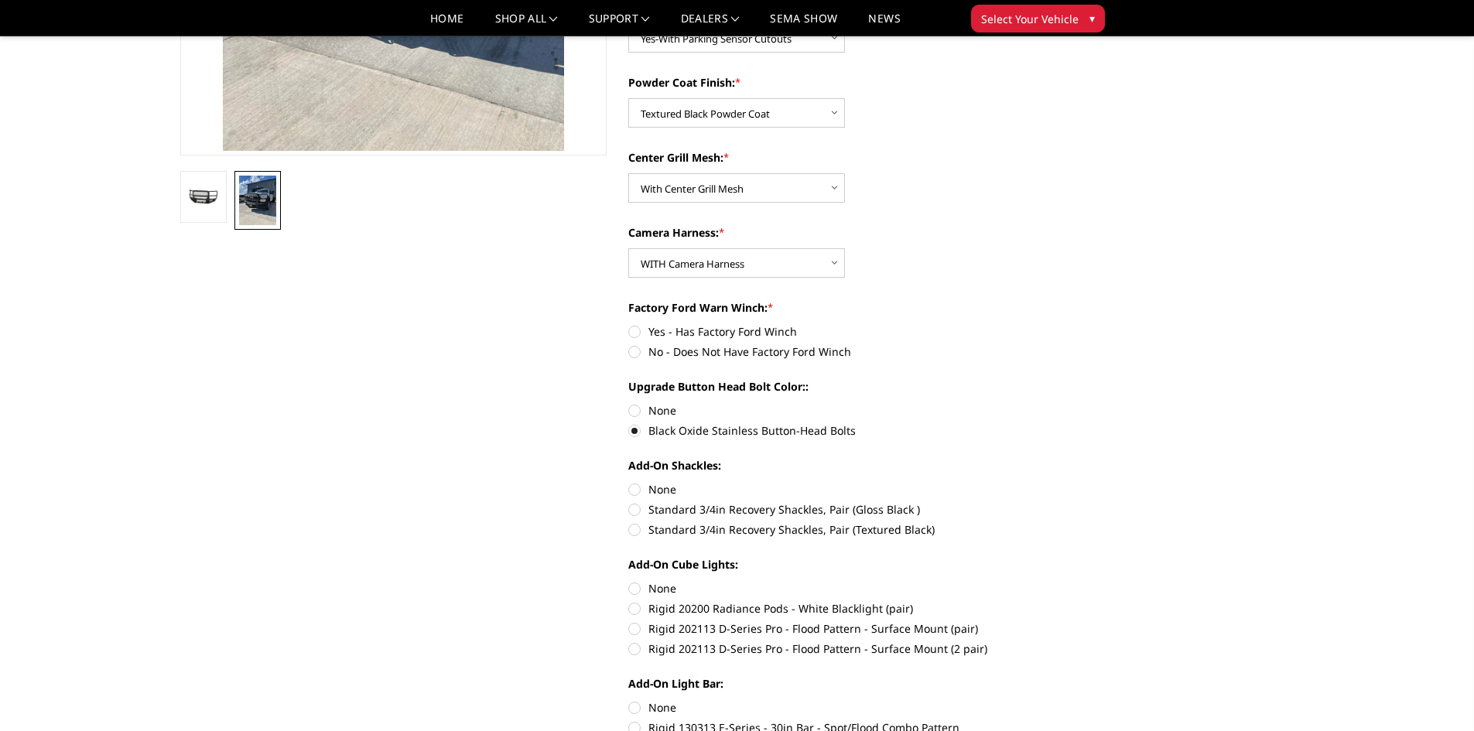
scroll to position [542, 0]
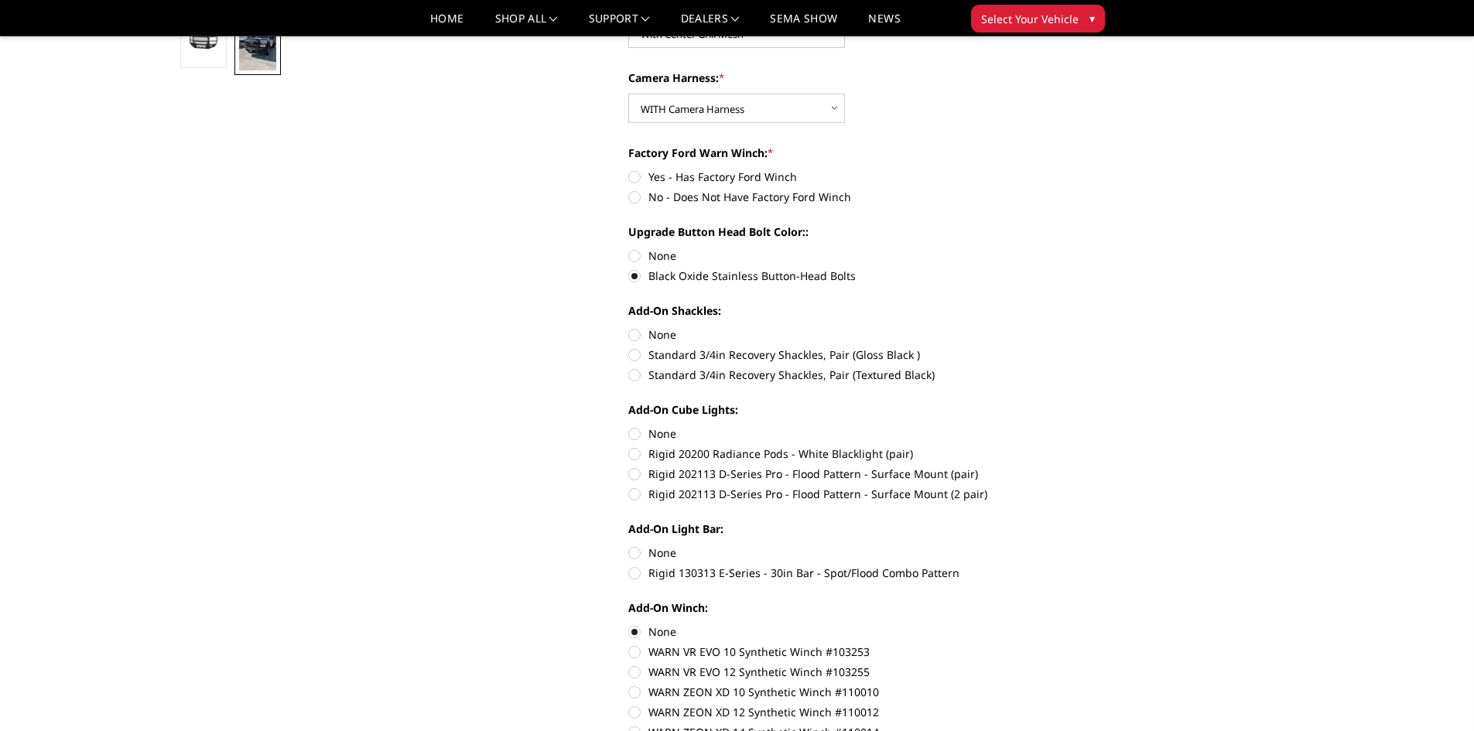
click at [633, 574] on label "Rigid 130313 E-Series - 30in Bar - Spot/Flood Combo Pattern" at bounding box center [841, 573] width 427 height 16
click at [1056, 546] on input "Rigid 130313 E-Series - 30in Bar - Spot/Flood Combo Pattern" at bounding box center [1056, 545] width 1 height 1
radio input "true"
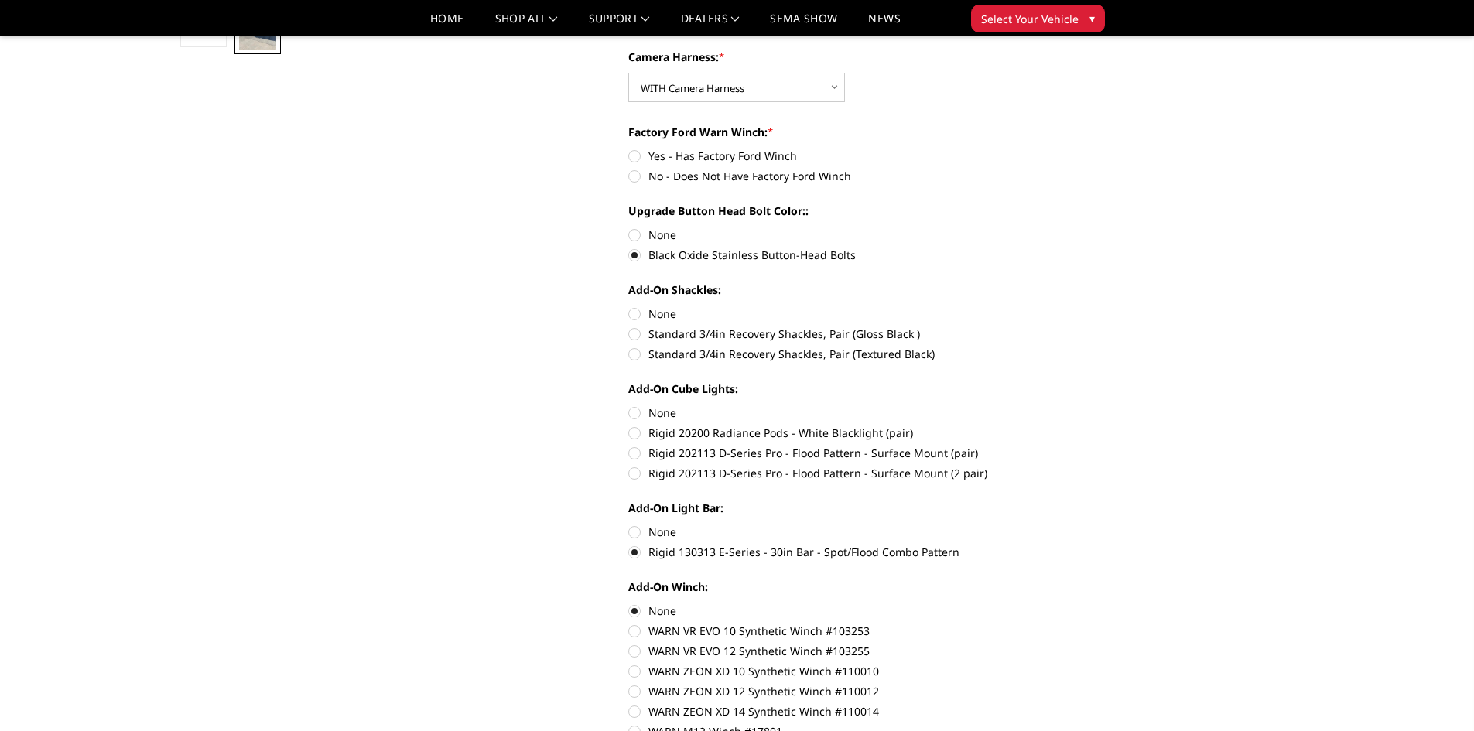
scroll to position [697, 0]
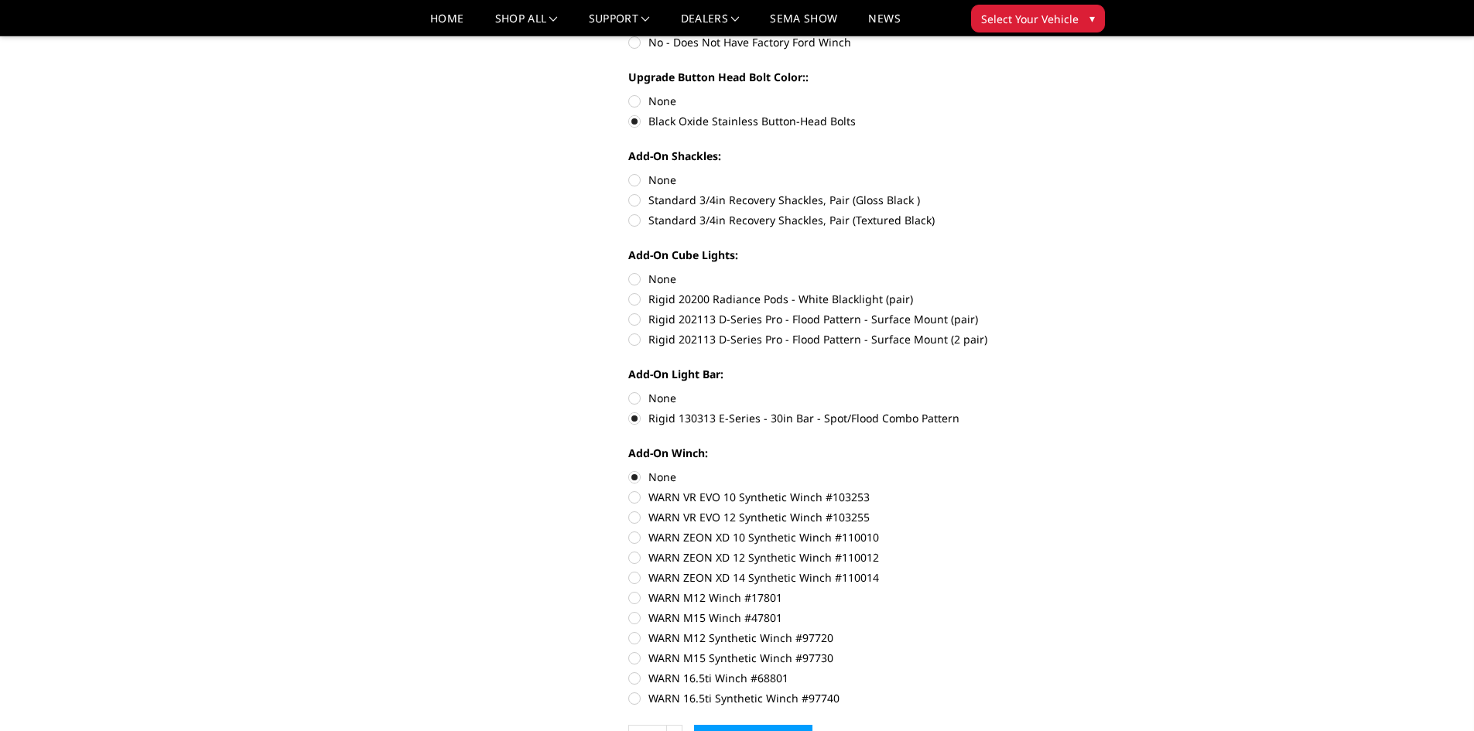
click at [640, 398] on label "None" at bounding box center [841, 398] width 427 height 16
click at [629, 391] on input "None" at bounding box center [628, 390] width 1 height 1
radio input "true"
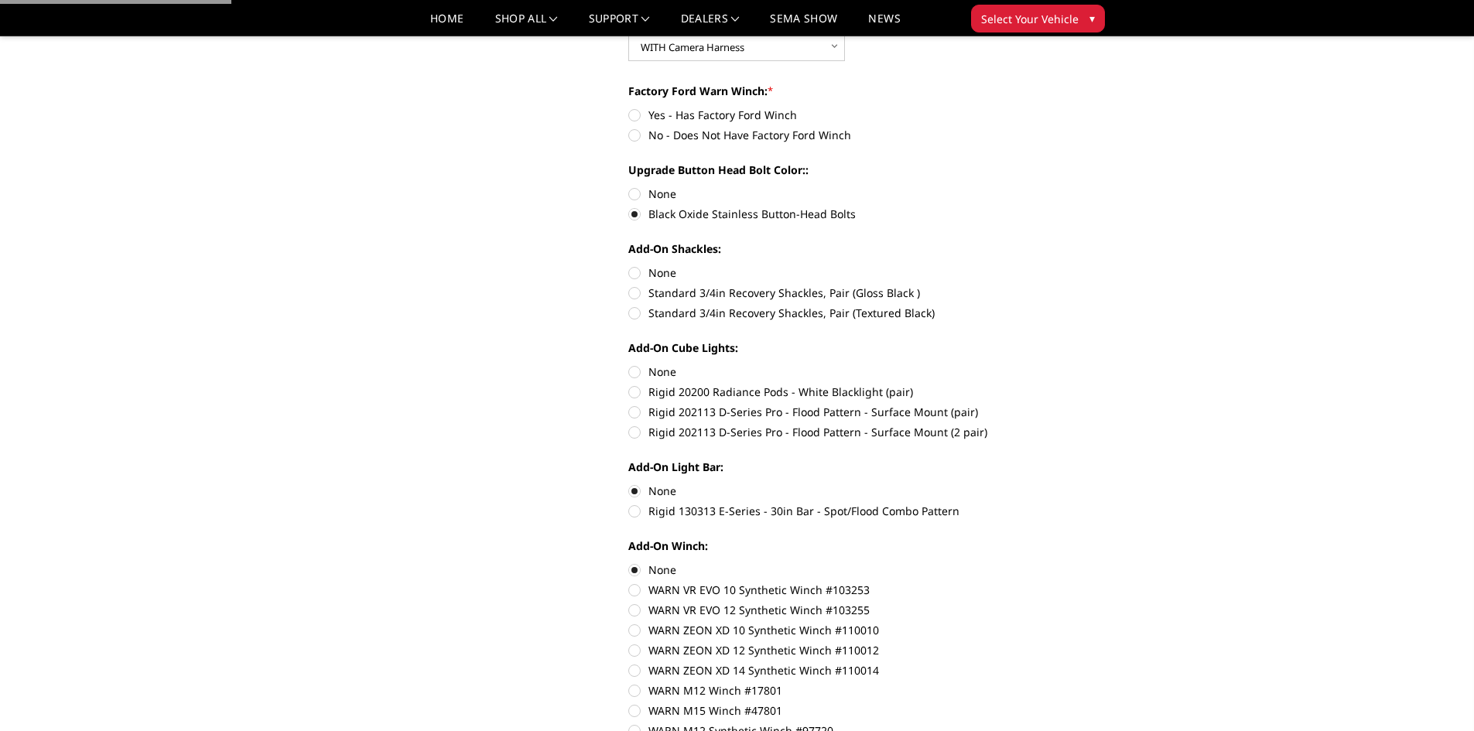
scroll to position [464, 0]
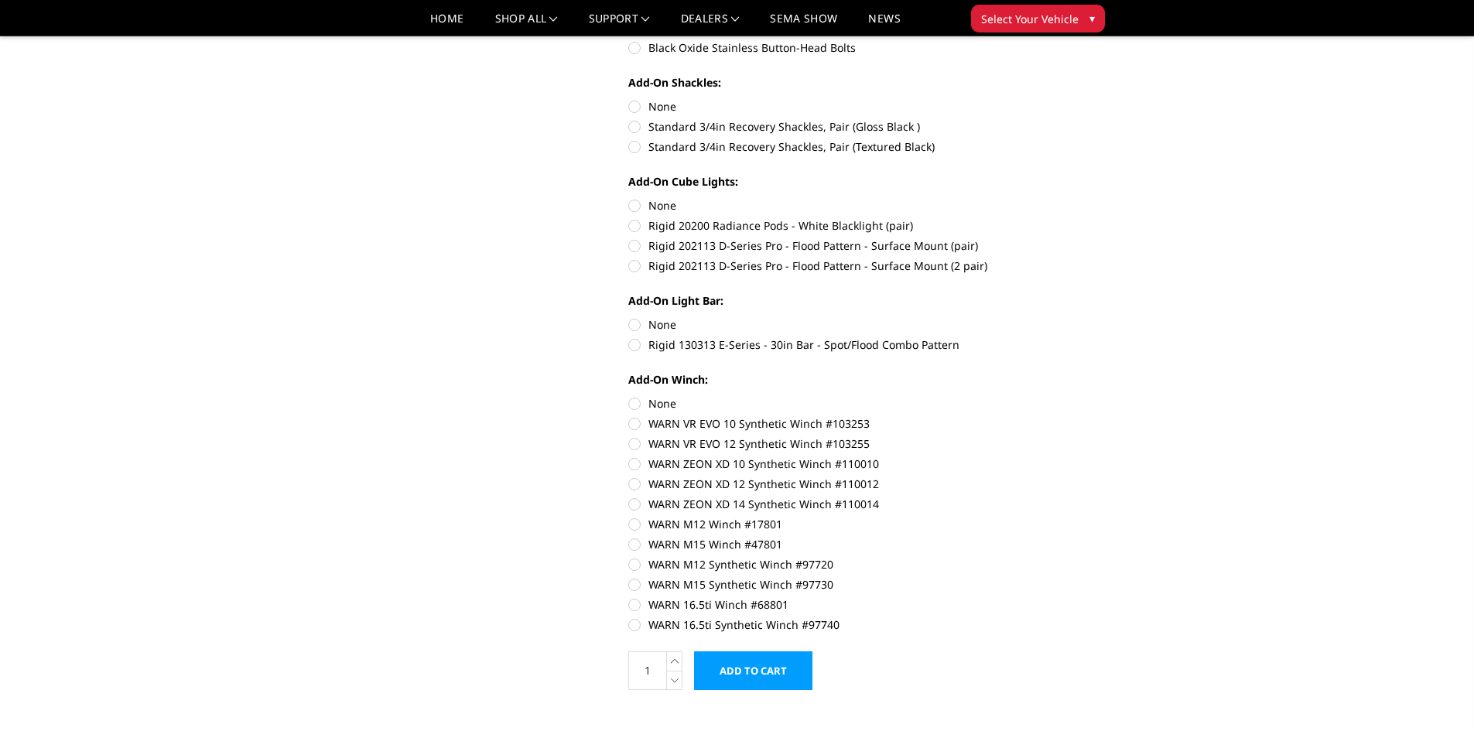
scroll to position [1006, 0]
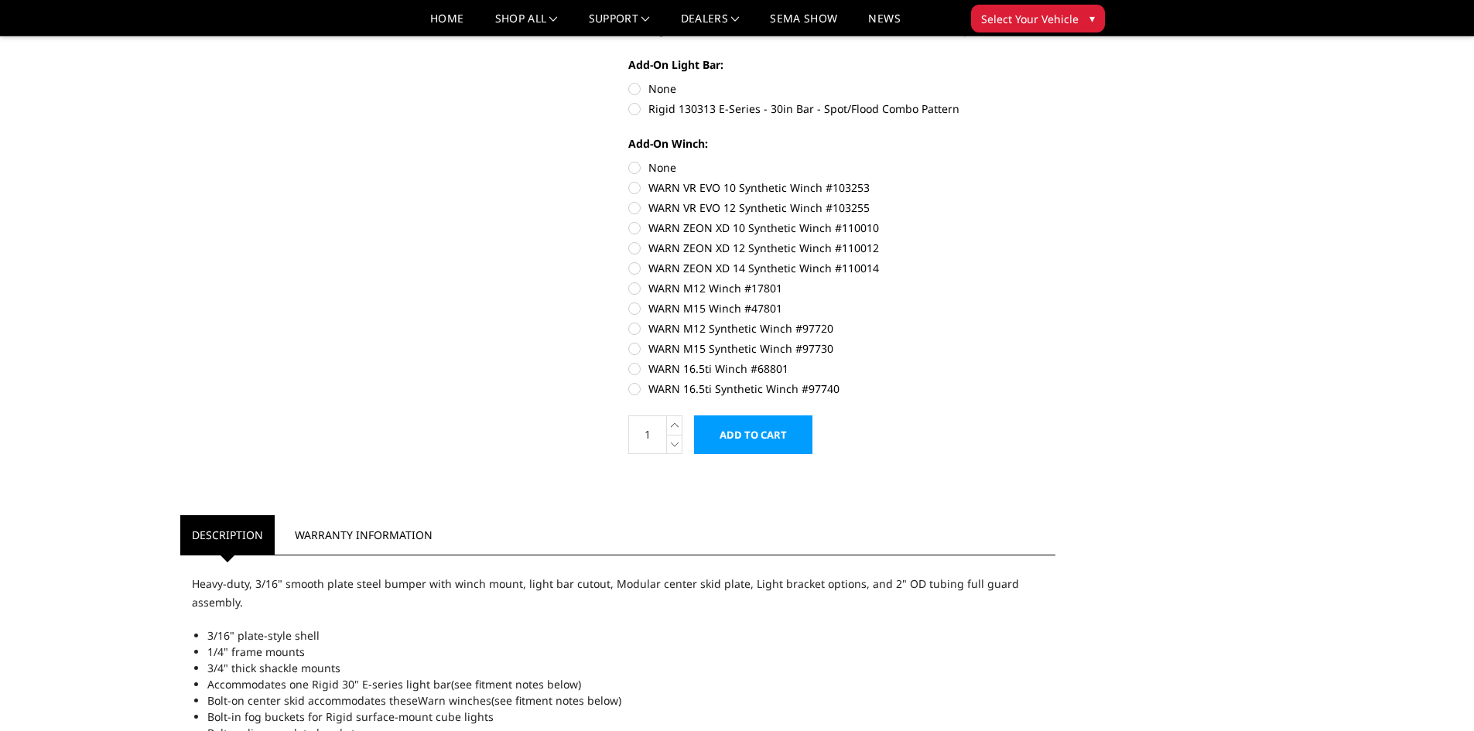
drag, startPoint x: 823, startPoint y: 266, endPoint x: 749, endPoint y: 265, distance: 73.5
click at [749, 265] on label "WARN ZEON XD 14 Synthetic Winch #110014" at bounding box center [841, 268] width 427 height 16
click at [1056, 241] on input "WARN ZEON XD 14 Synthetic Winch #110014" at bounding box center [1056, 240] width 1 height 1
radio input "true"
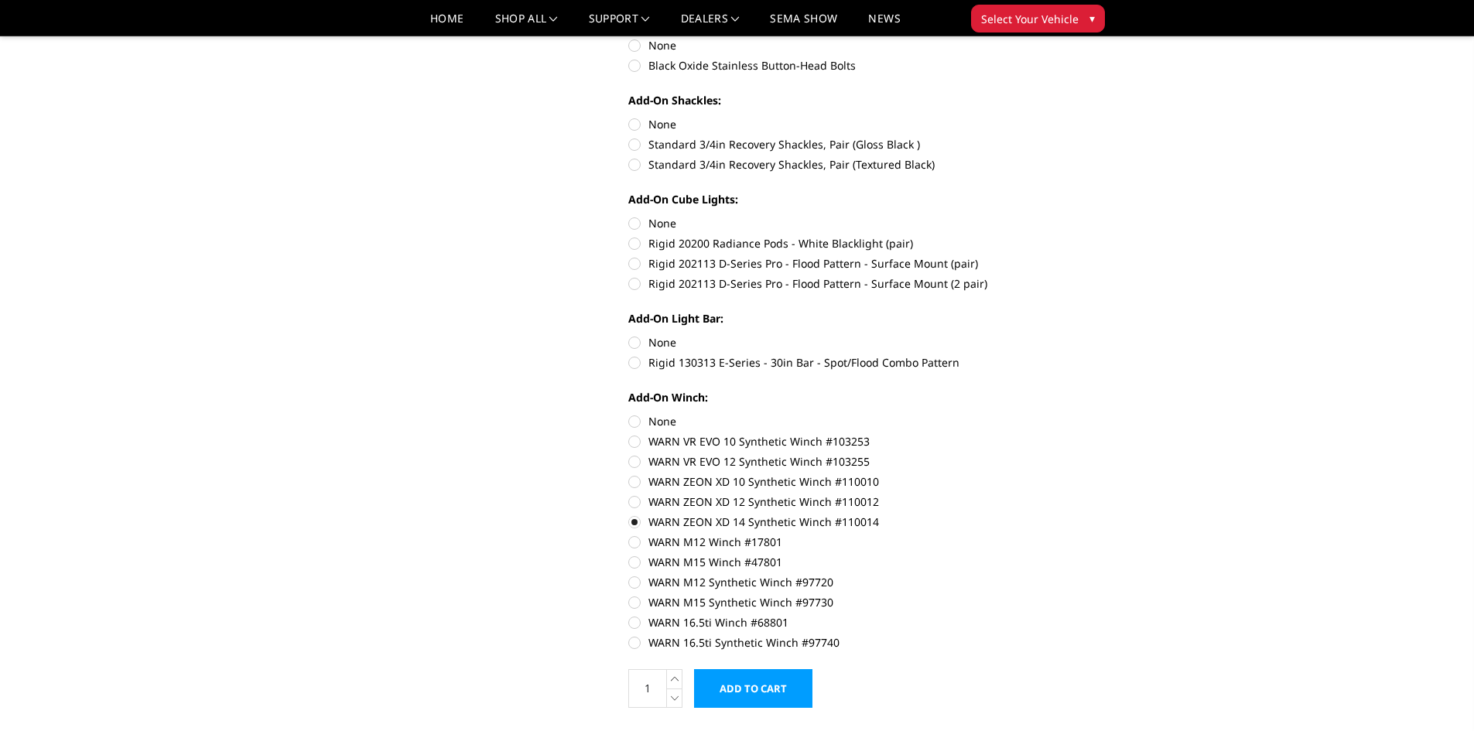
scroll to position [851, 0]
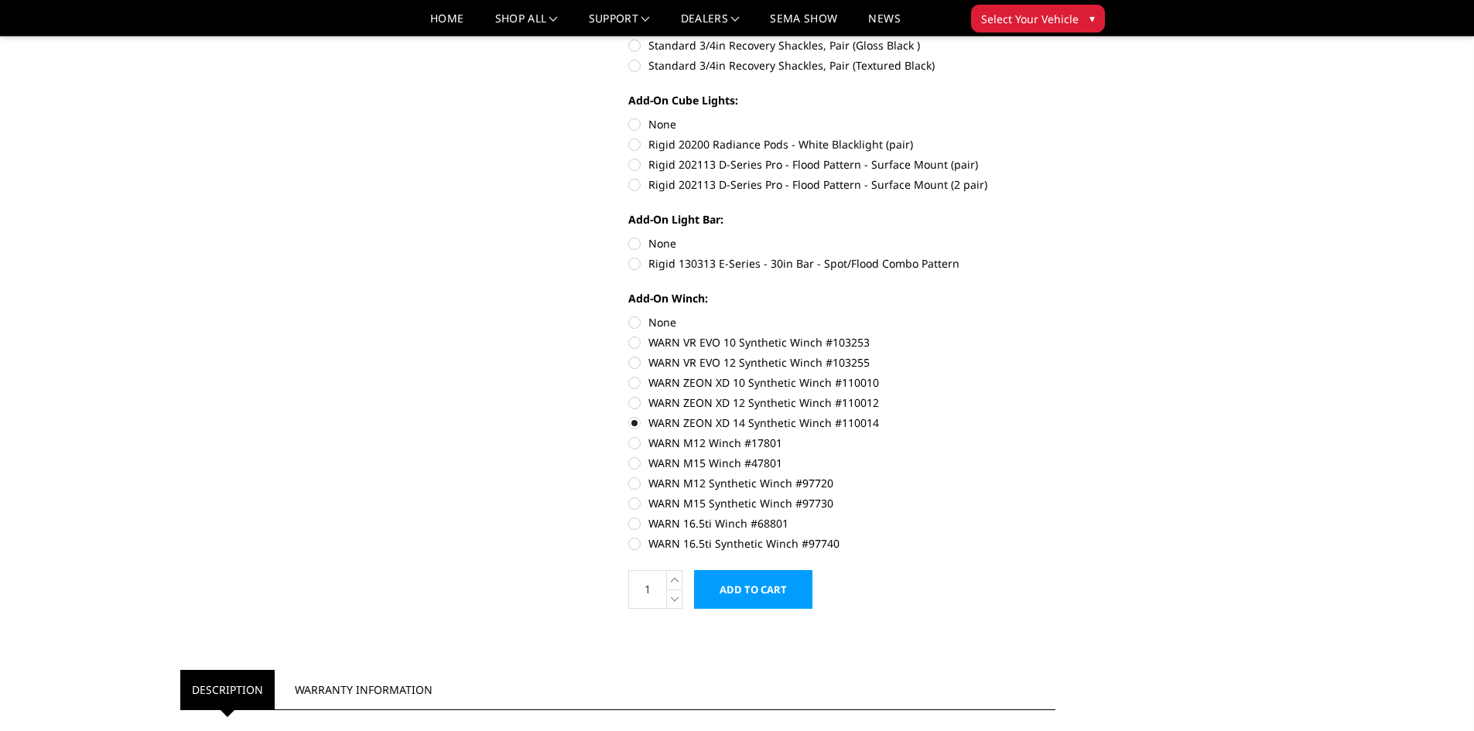
click at [637, 318] on label "None" at bounding box center [841, 322] width 427 height 16
click at [629, 315] on input "None" at bounding box center [628, 314] width 1 height 1
radio input "true"
